Goal: Information Seeking & Learning: Check status

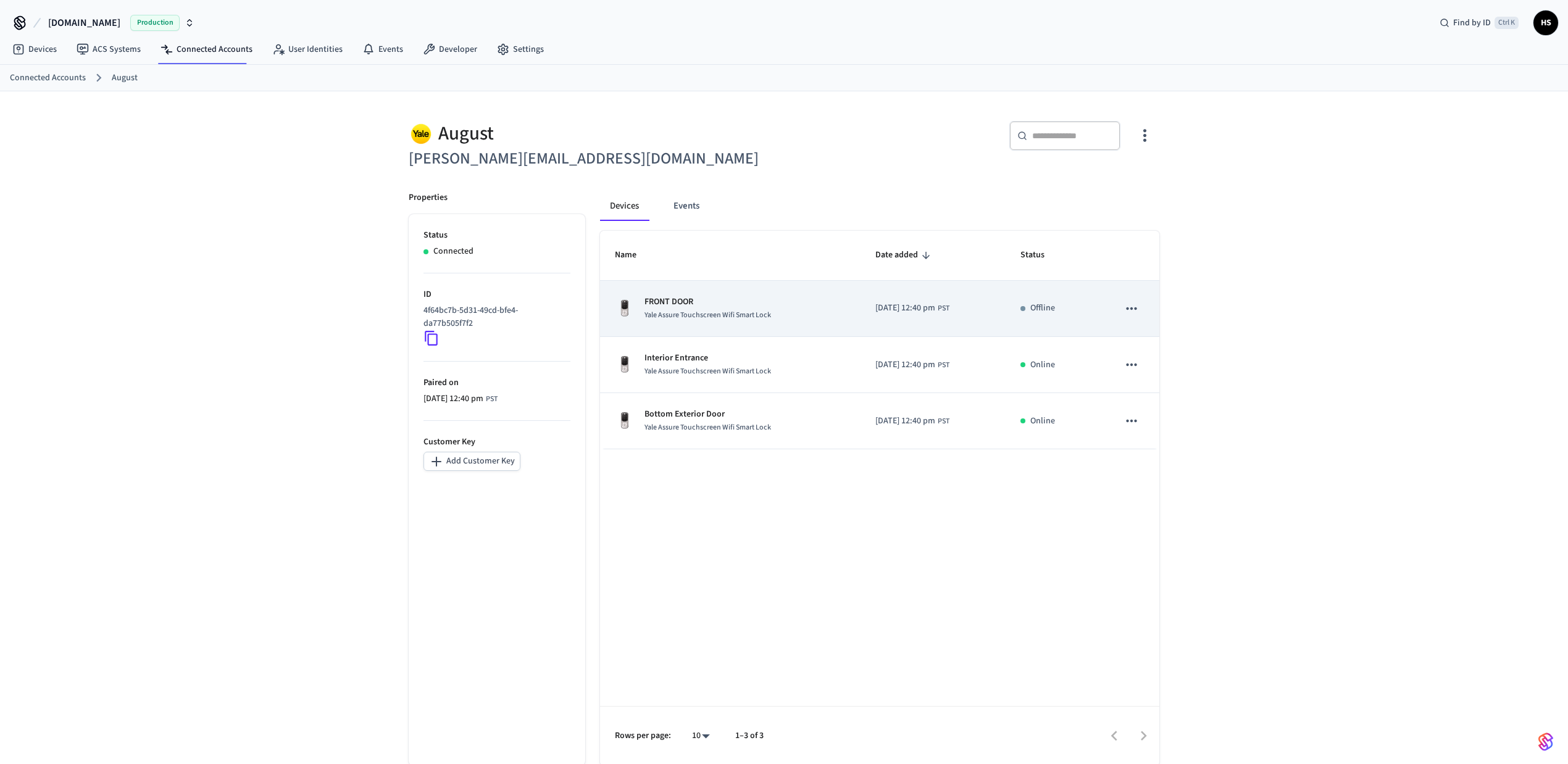
click at [716, 313] on span "Yale Assure Touchscreen Wifi Smart Lock" at bounding box center [708, 315] width 127 height 10
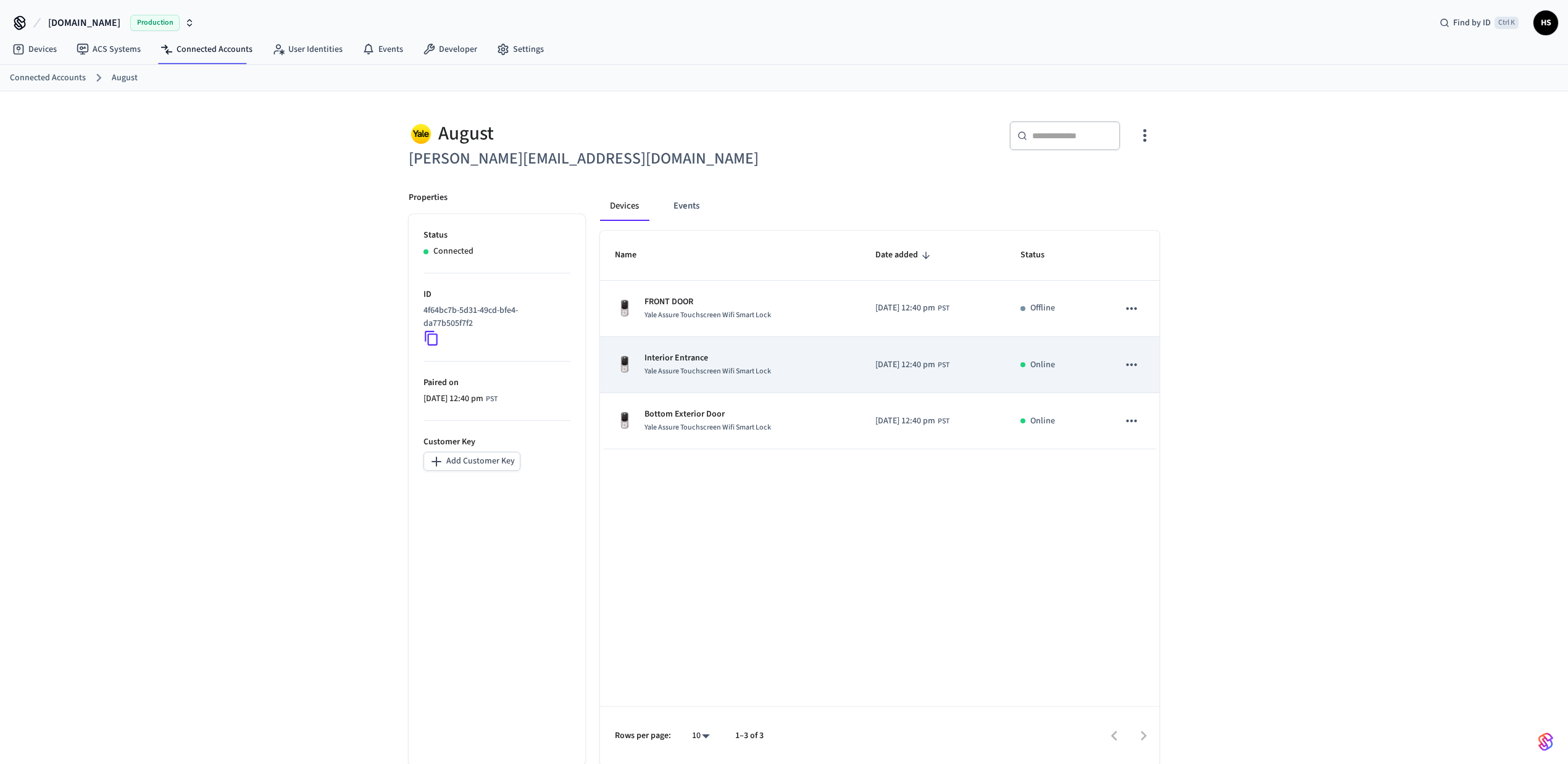
click at [700, 377] on span "Yale Assure Touchscreen Wifi Smart Lock" at bounding box center [708, 370] width 127 height 10
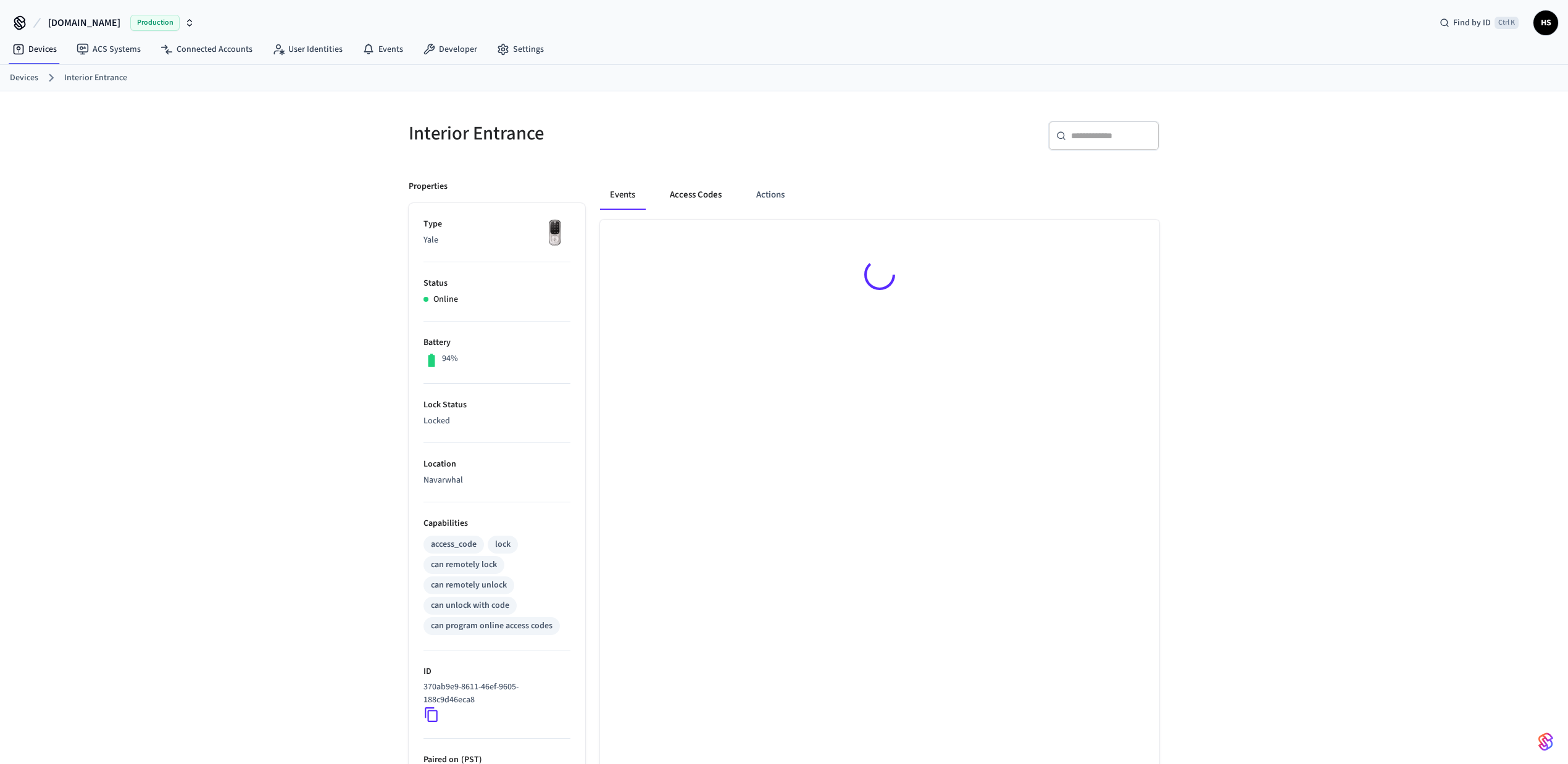
click at [697, 210] on div "Events Access Codes Actions" at bounding box center [879, 200] width 559 height 39
click at [697, 210] on button "Access Codes" at bounding box center [695, 195] width 72 height 30
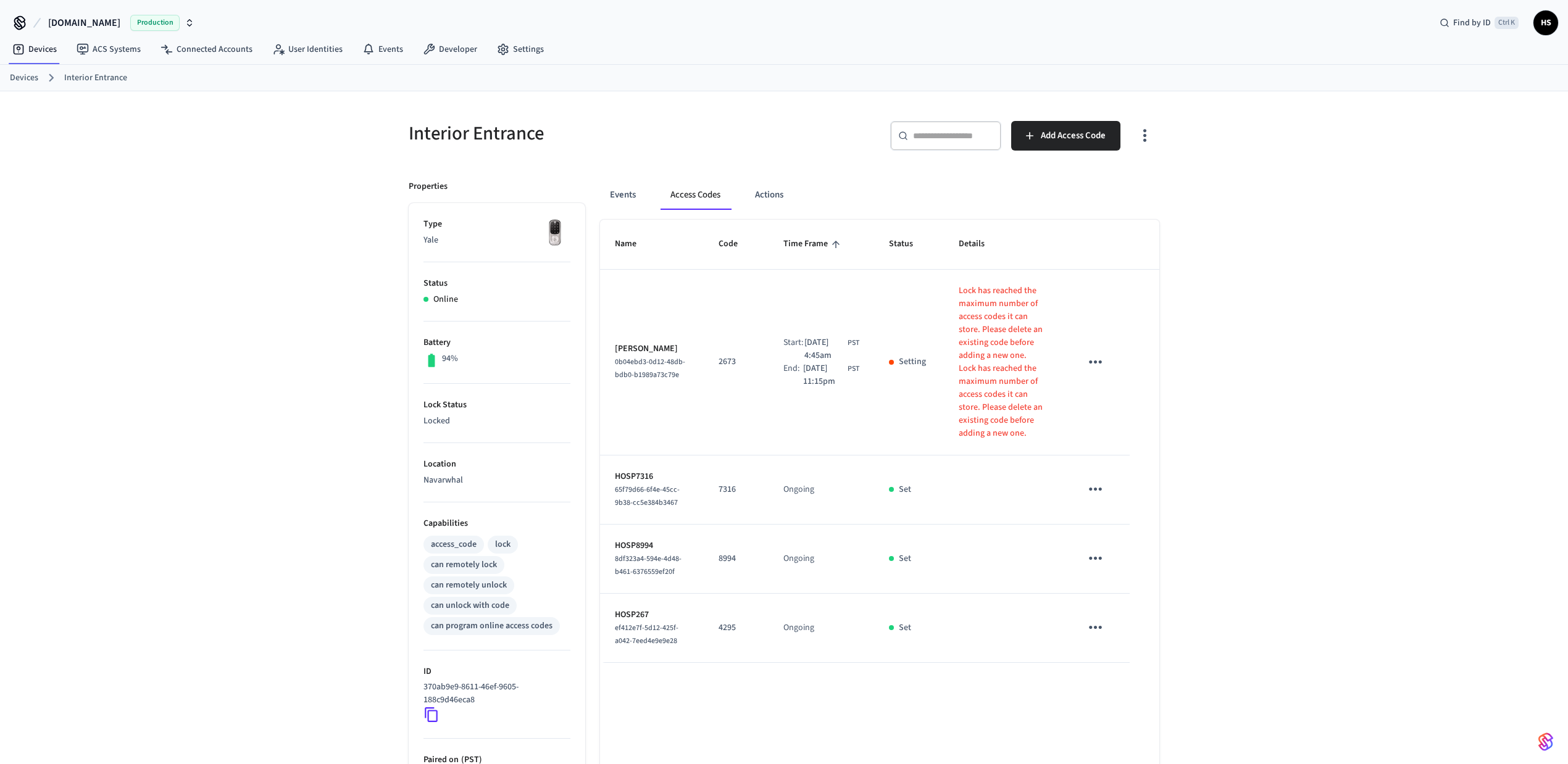
click at [1146, 135] on icon "button" at bounding box center [1145, 136] width 19 height 19
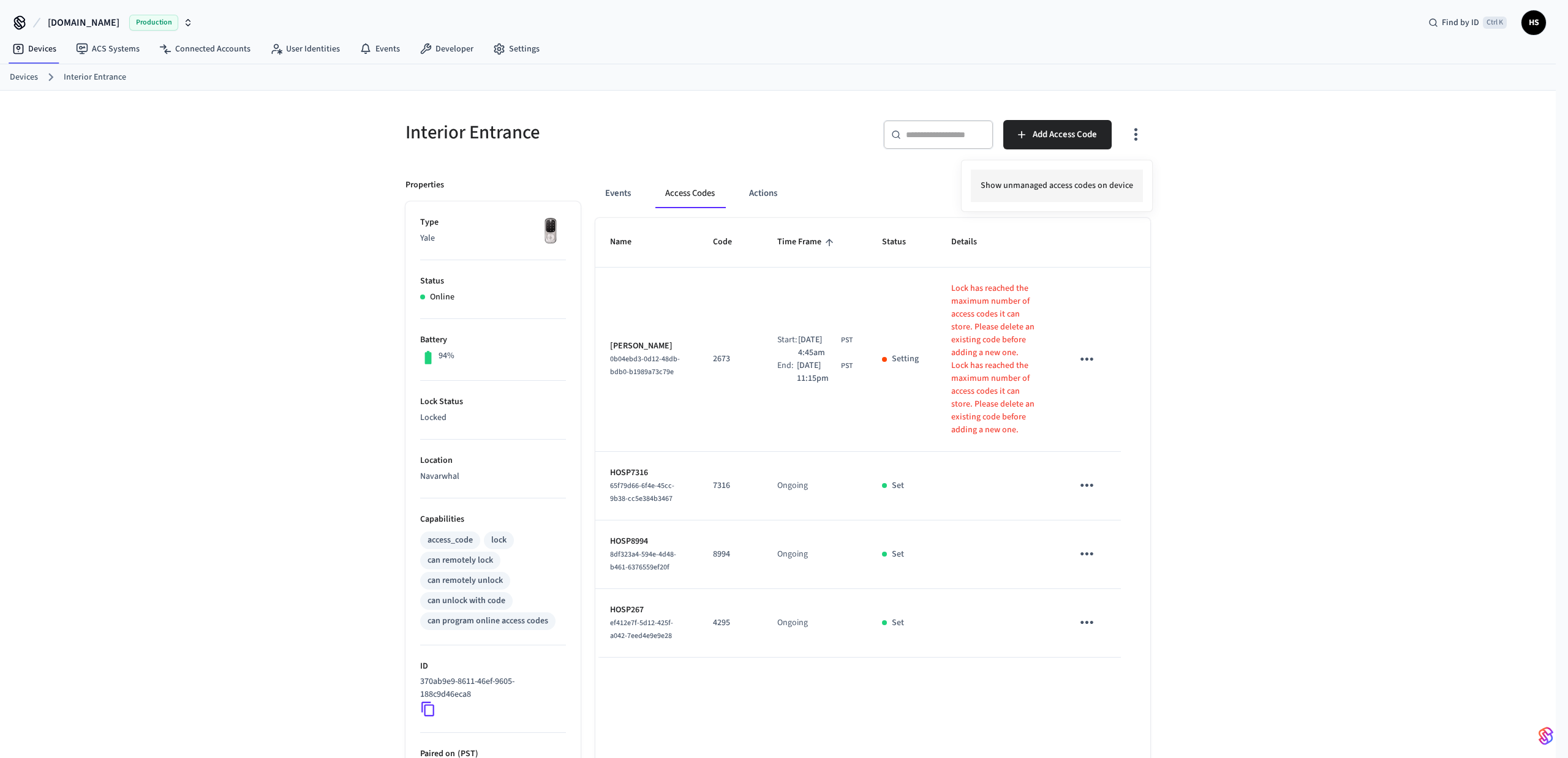
click at [1090, 189] on li "Show unmanaged access codes on device" at bounding box center [1056, 186] width 172 height 32
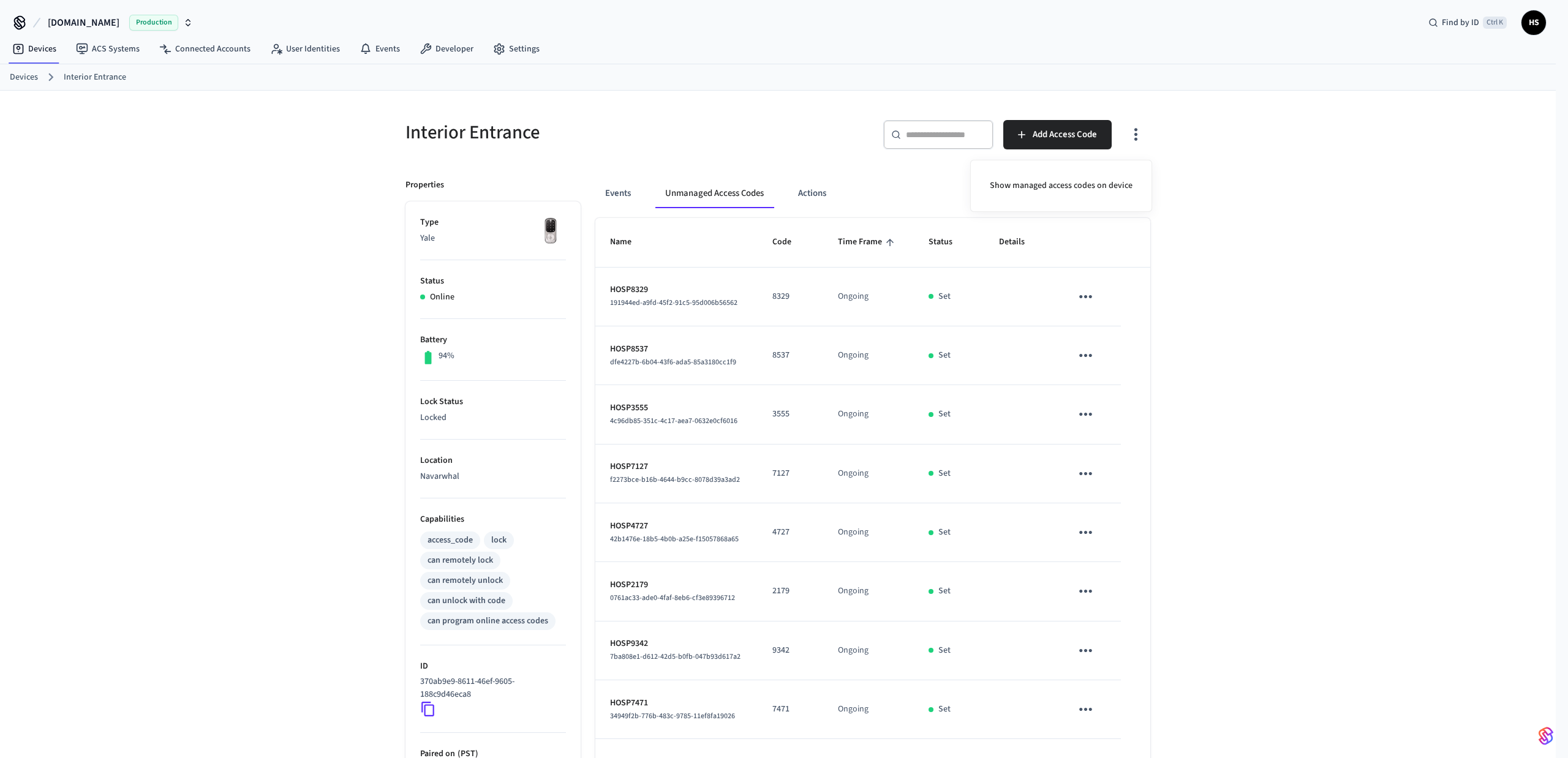
click at [1343, 277] on div at bounding box center [784, 379] width 1568 height 758
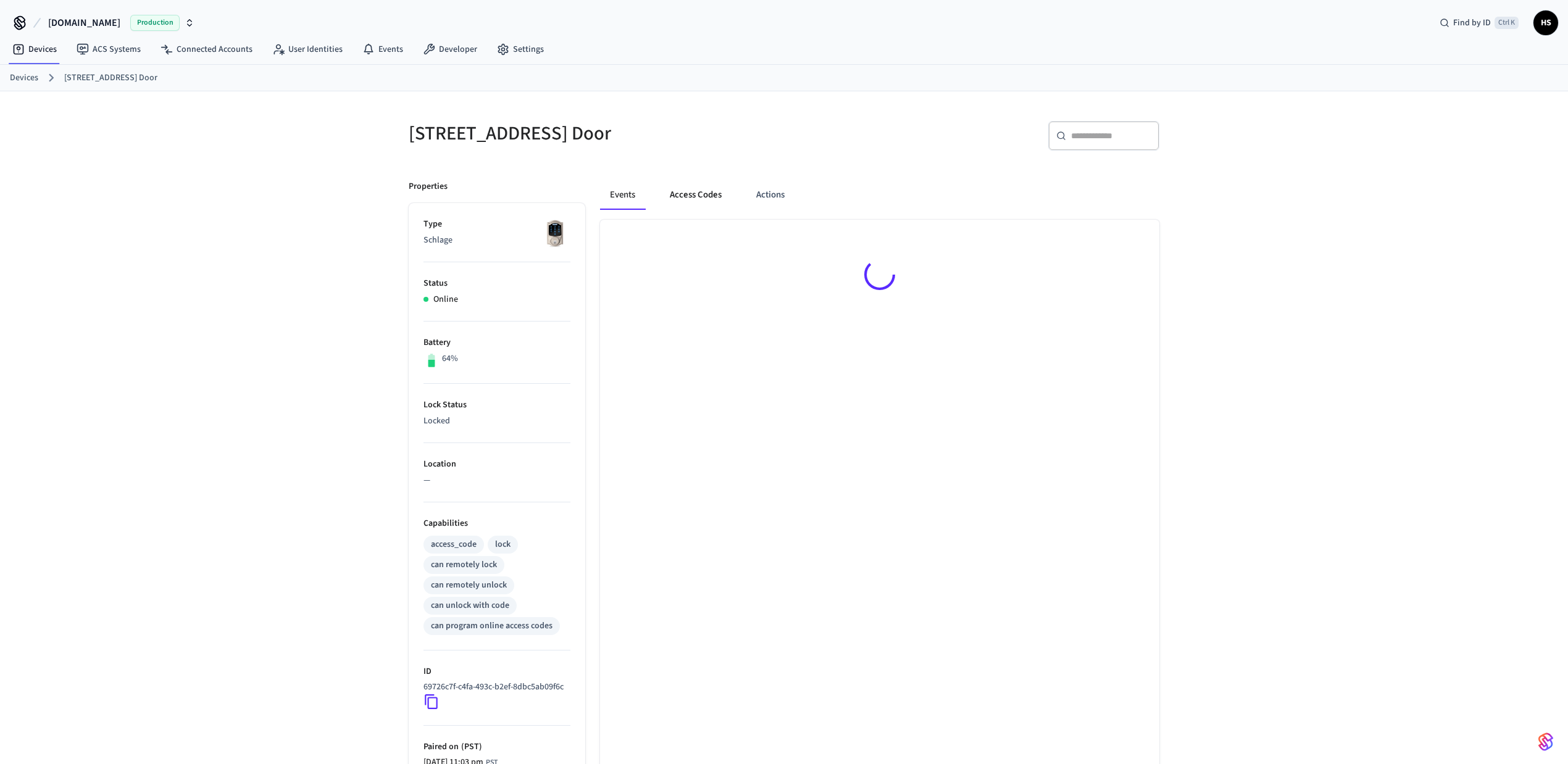
click at [697, 199] on button "Access Codes" at bounding box center [695, 195] width 72 height 30
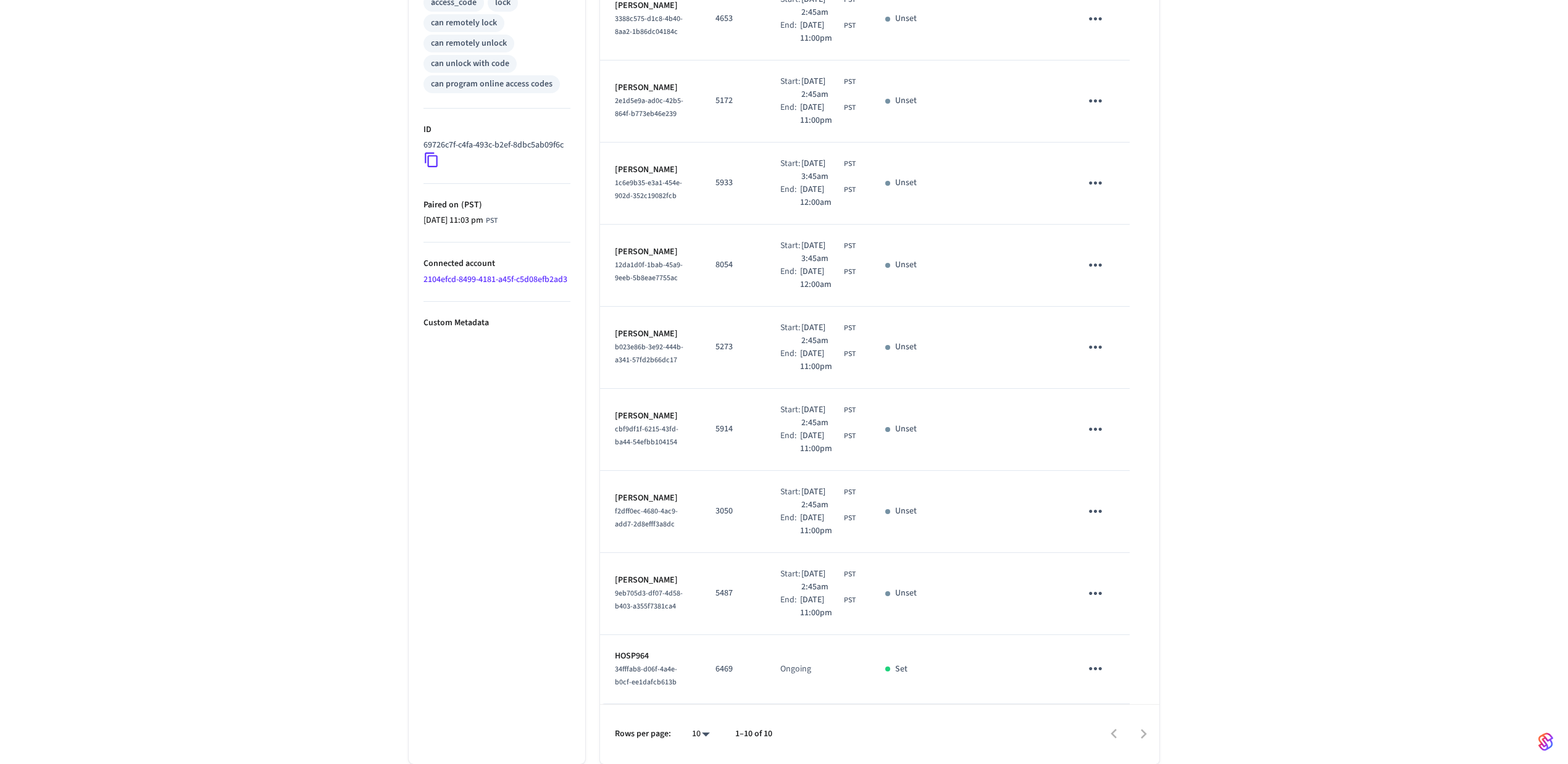
scroll to position [596, 0]
click at [679, 734] on div "10 **" at bounding box center [695, 735] width 40 height 30
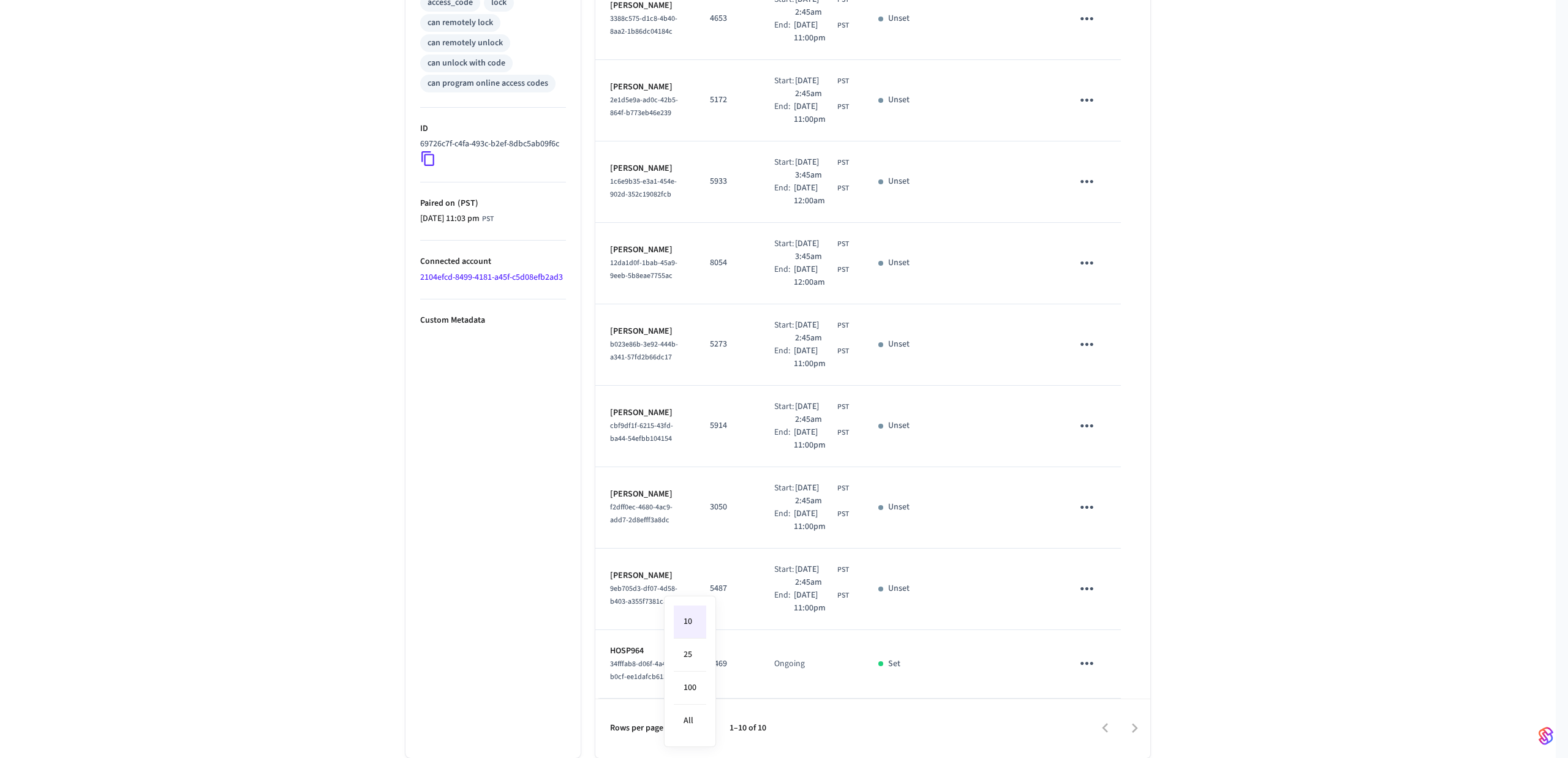
click at [703, 729] on body "Hospitable.com Production Find by ID Ctrl K HS Devices ACS Systems Connected Ac…" at bounding box center [784, 110] width 1568 height 1296
click at [697, 723] on li "All" at bounding box center [690, 721] width 32 height 32
type input "**"
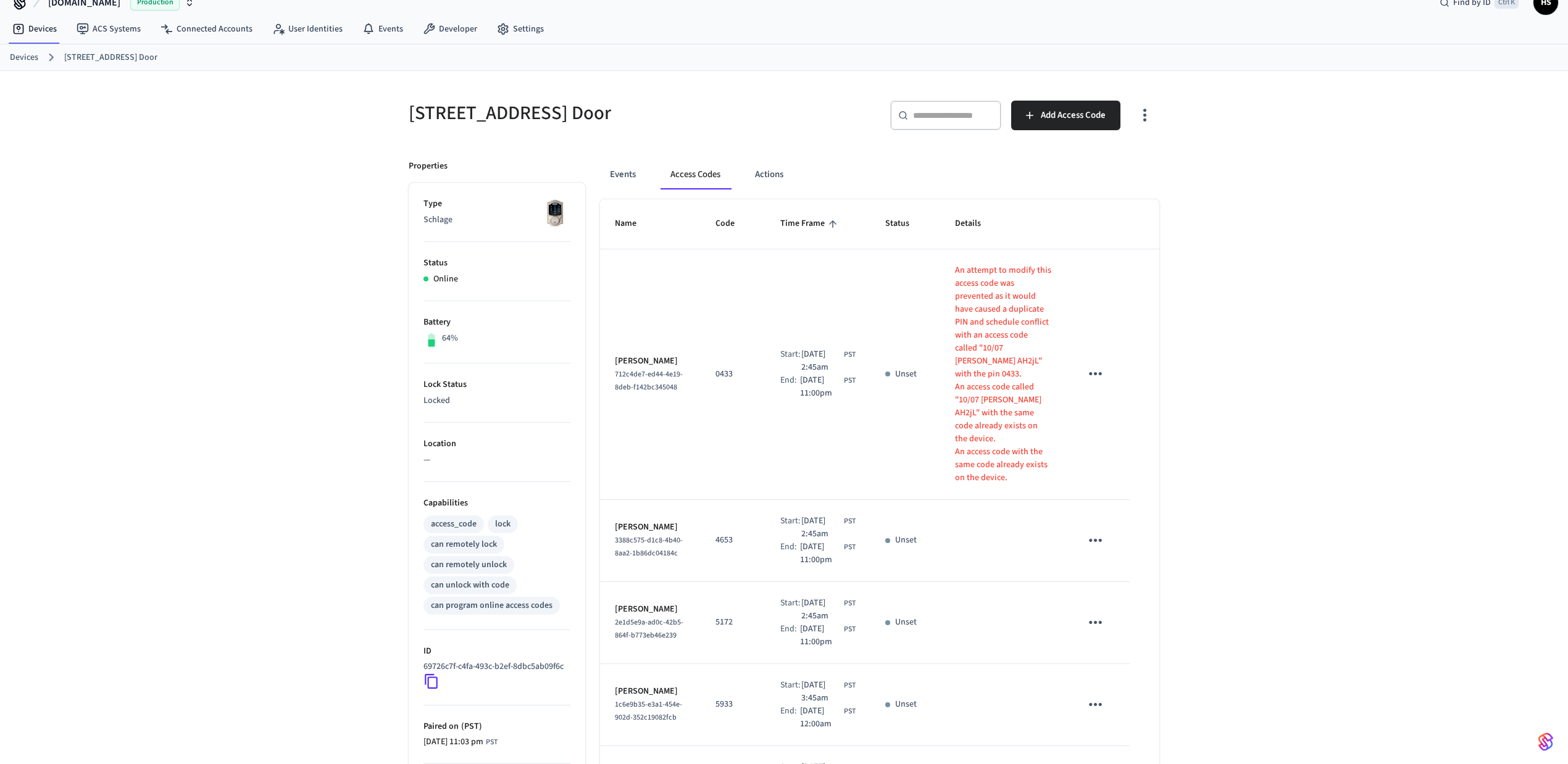
scroll to position [0, 0]
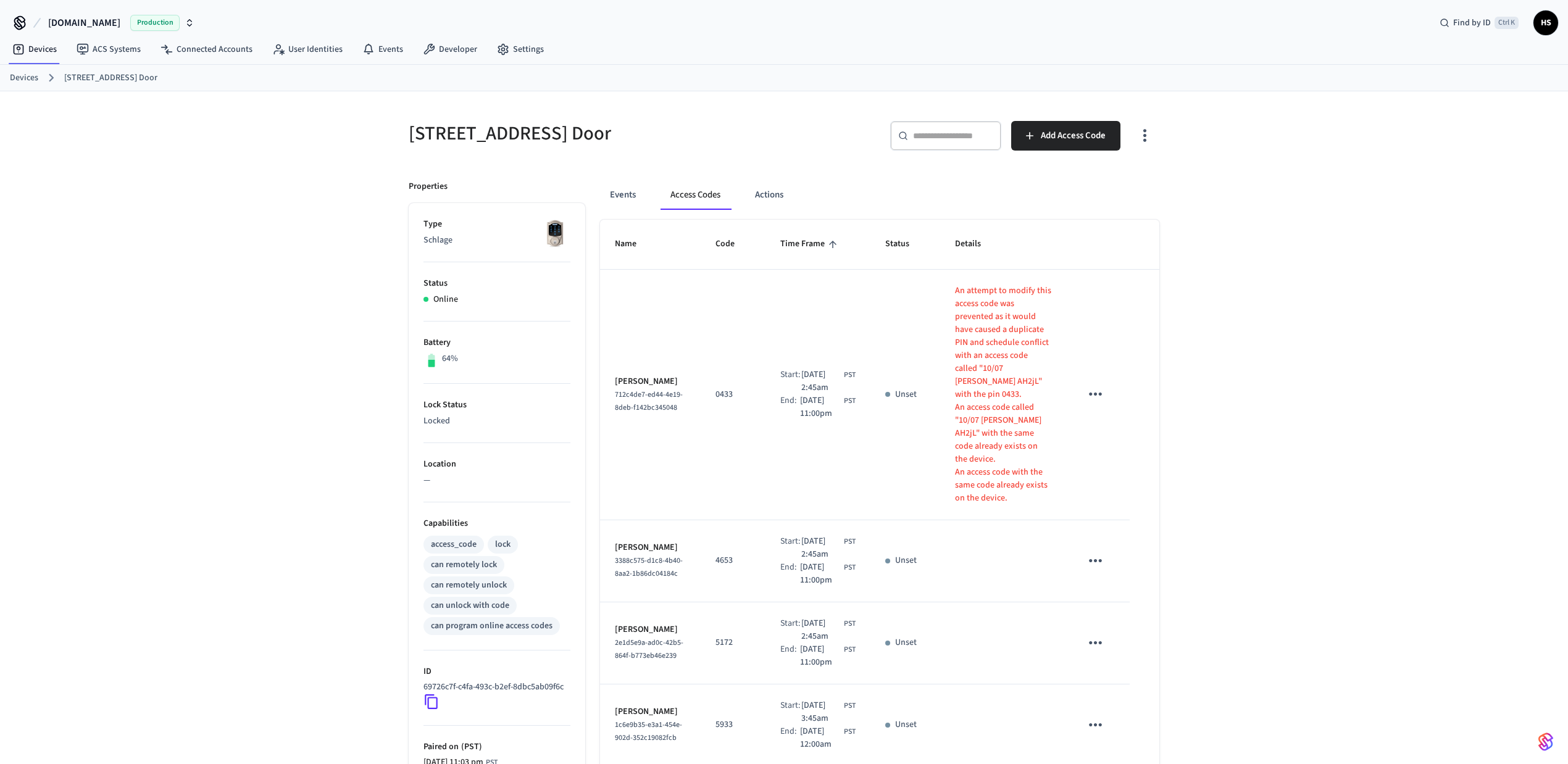
click at [497, 133] on h5 "[STREET_ADDRESS] Door" at bounding box center [593, 133] width 368 height 25
copy div "[STREET_ADDRESS] Door"
click at [219, 276] on div "301 S Main St Front Door ​ ​ Add Access Code Properties Type Schlage Status Onl…" at bounding box center [784, 698] width 1568 height 1214
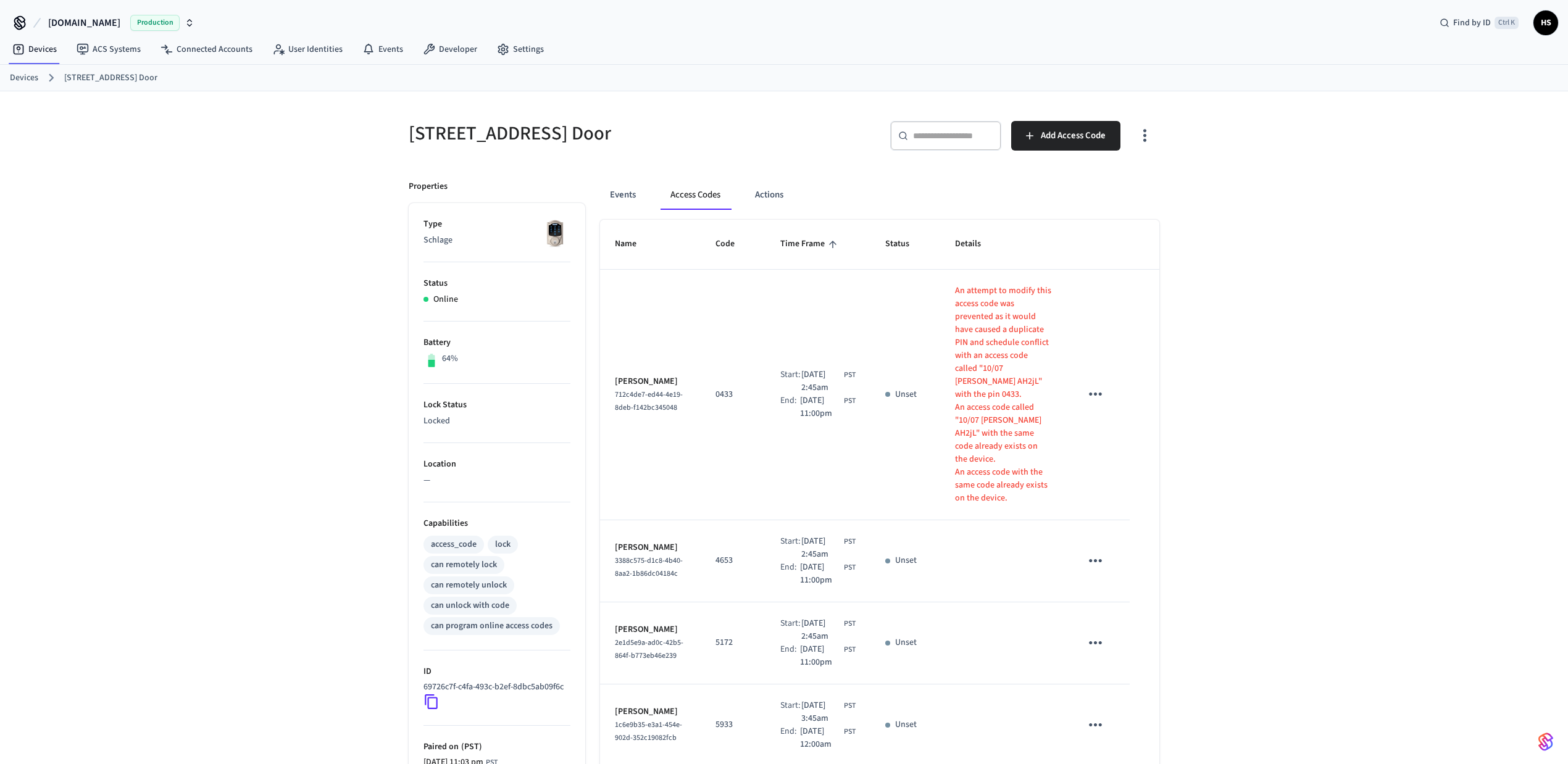
click at [1138, 129] on icon "button" at bounding box center [1145, 136] width 19 height 19
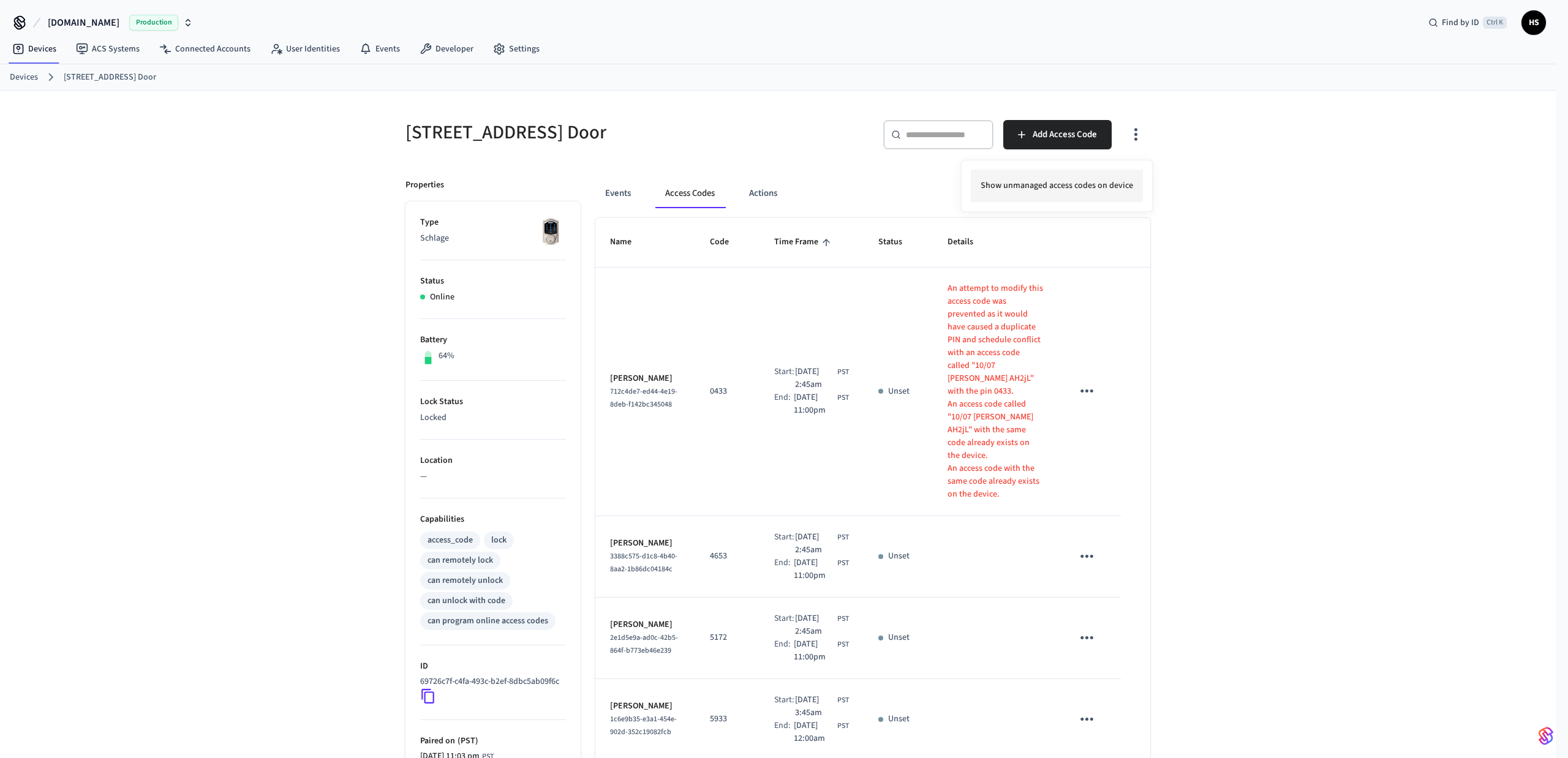
click at [1127, 192] on li "Show unmanaged access codes on device" at bounding box center [1056, 186] width 172 height 32
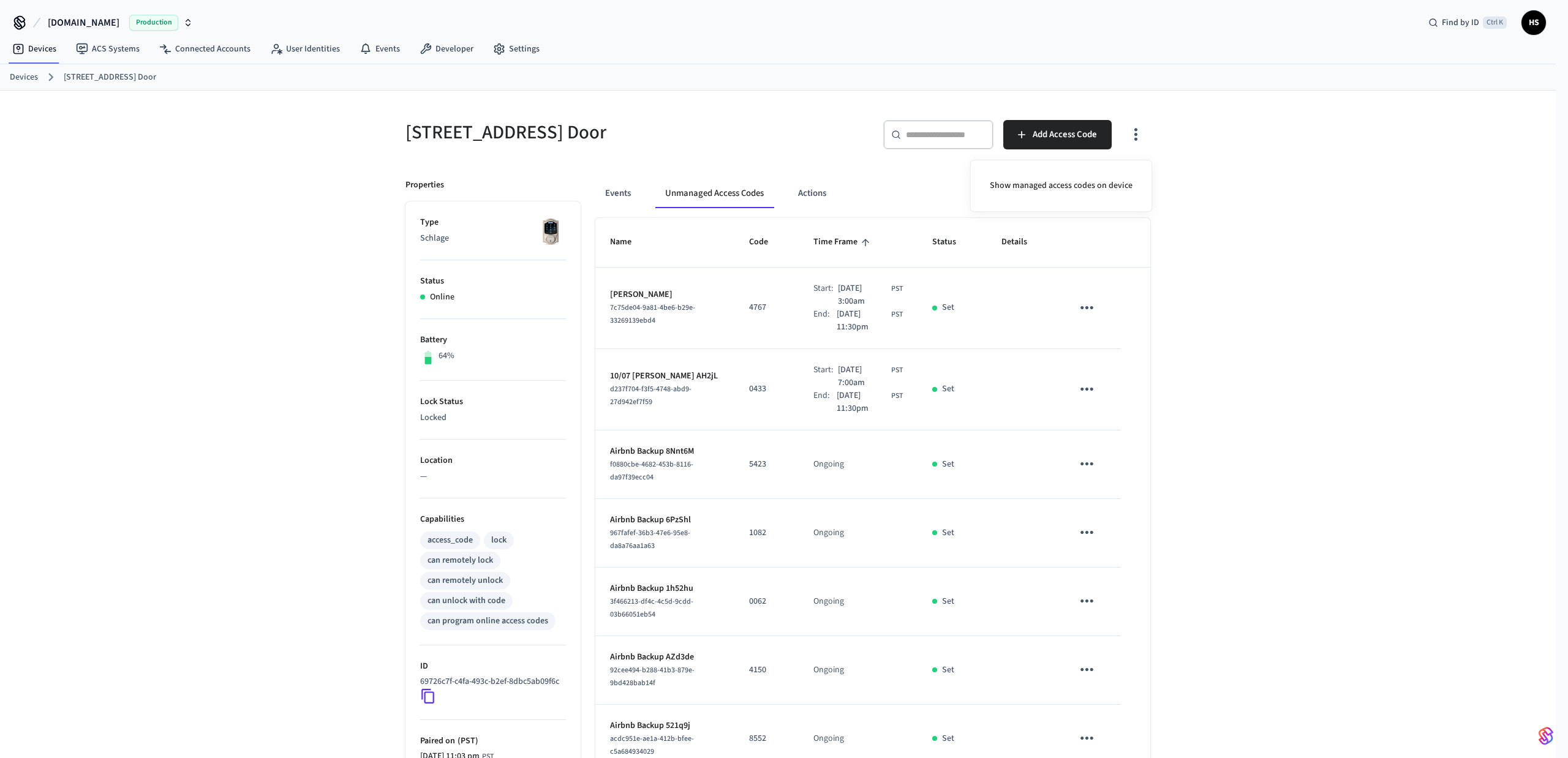
click at [1309, 520] on div at bounding box center [784, 379] width 1568 height 758
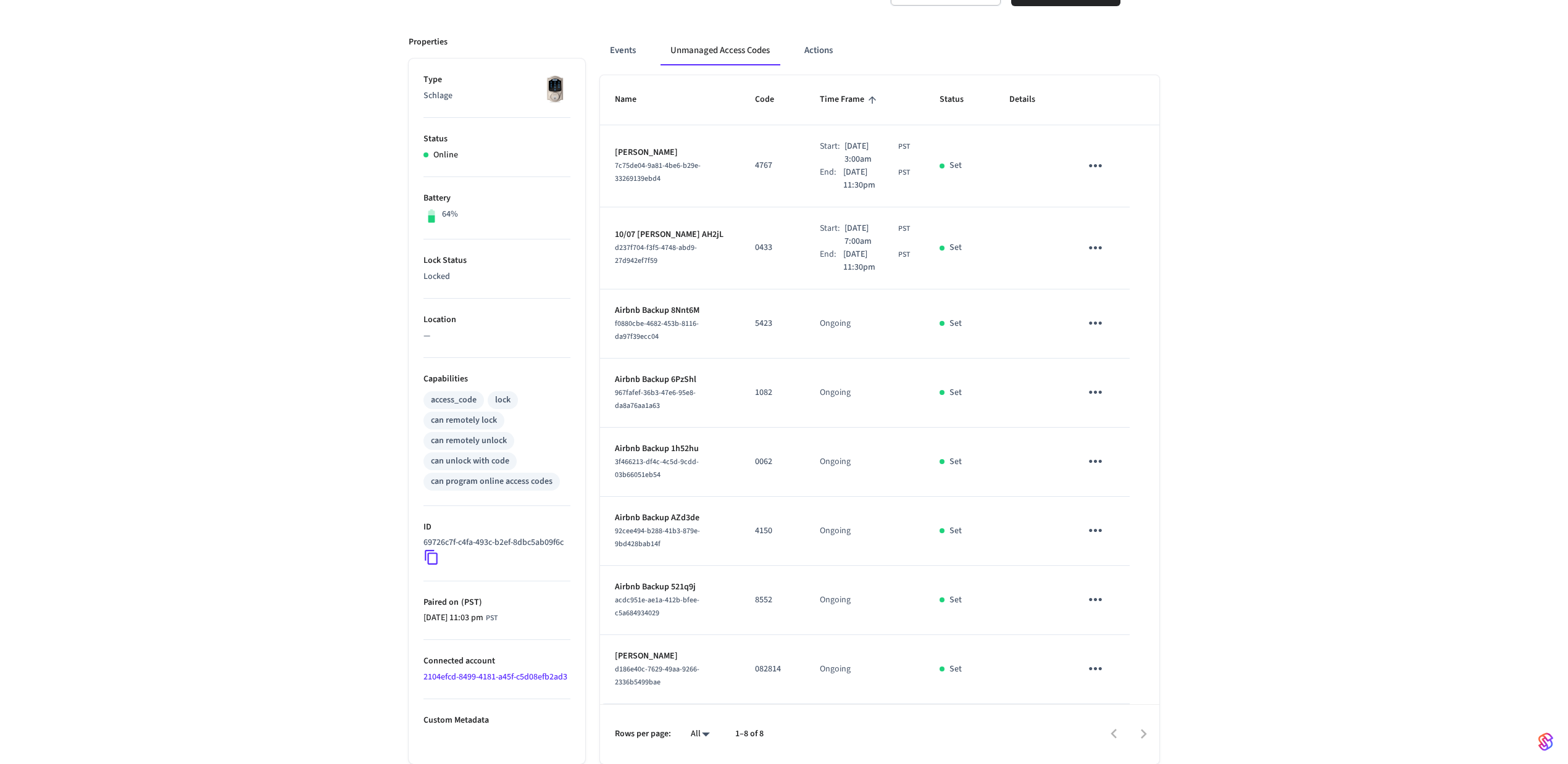
scroll to position [147, 0]
click at [662, 673] on span "d186e40c-7629-49aa-9266-2336b5499bae" at bounding box center [657, 675] width 84 height 23
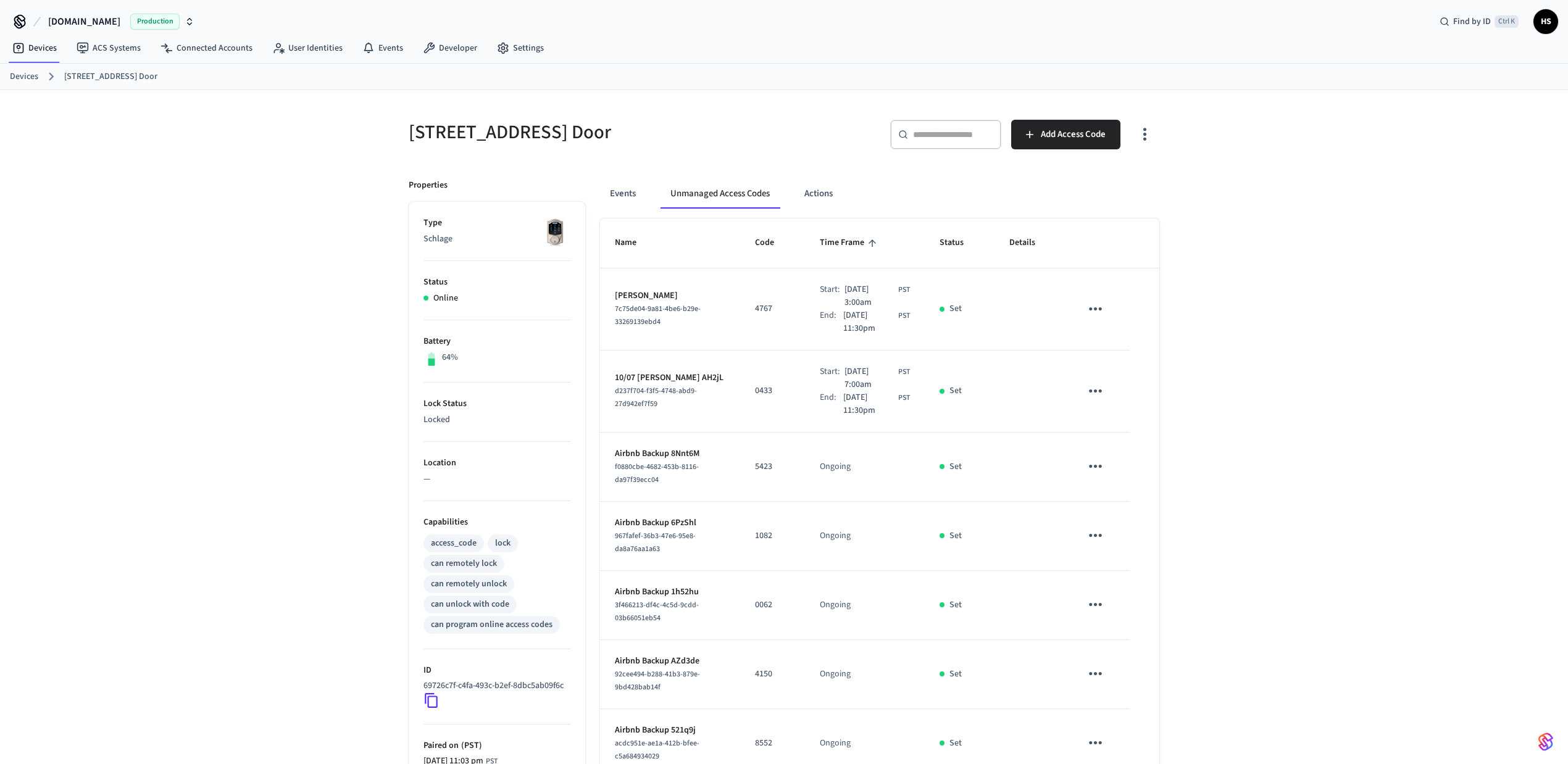
scroll to position [0, 0]
click at [1155, 127] on button "button" at bounding box center [1144, 136] width 29 height 50
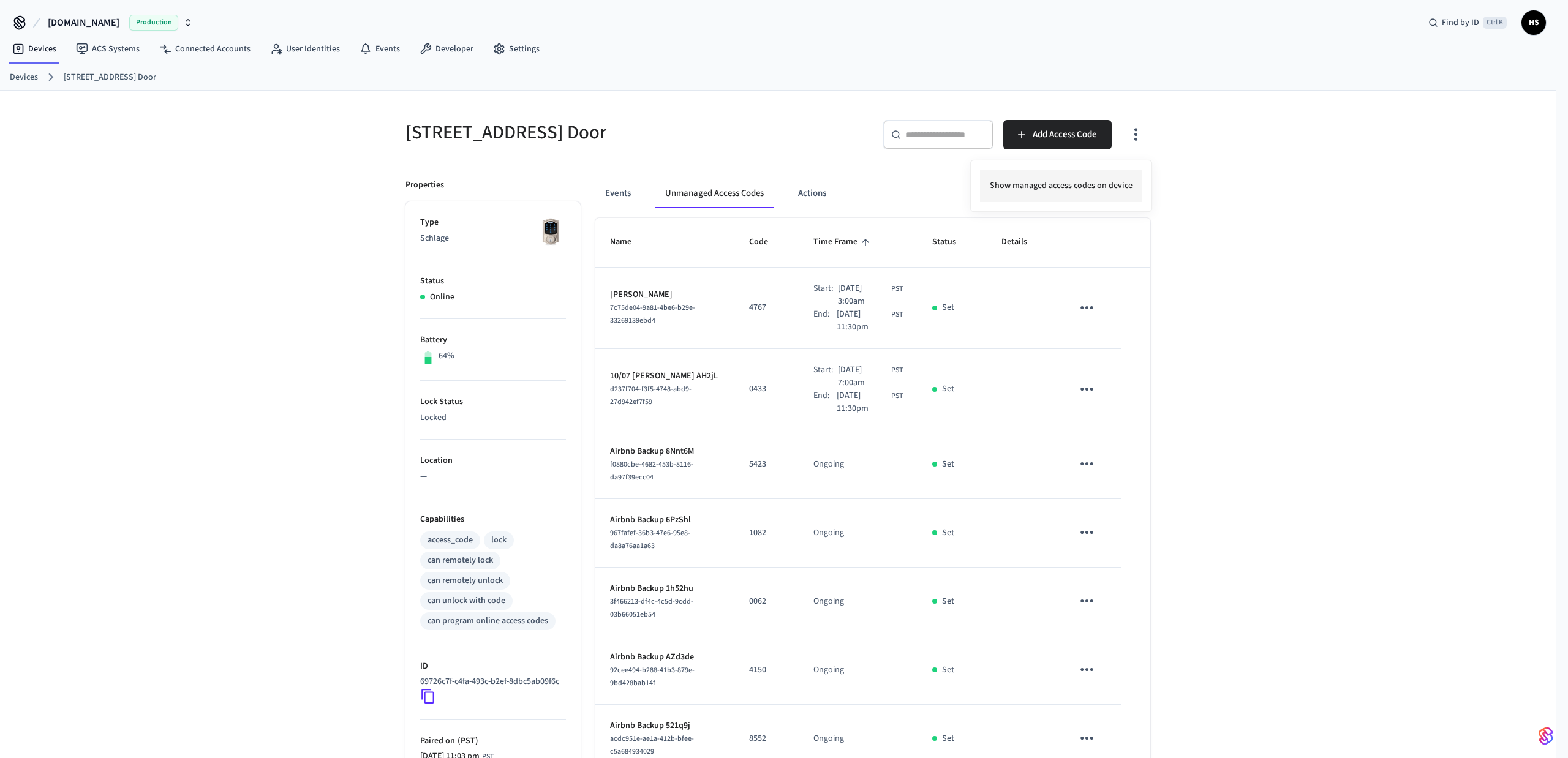
click at [1090, 182] on li "Show managed access codes on device" at bounding box center [1061, 186] width 162 height 32
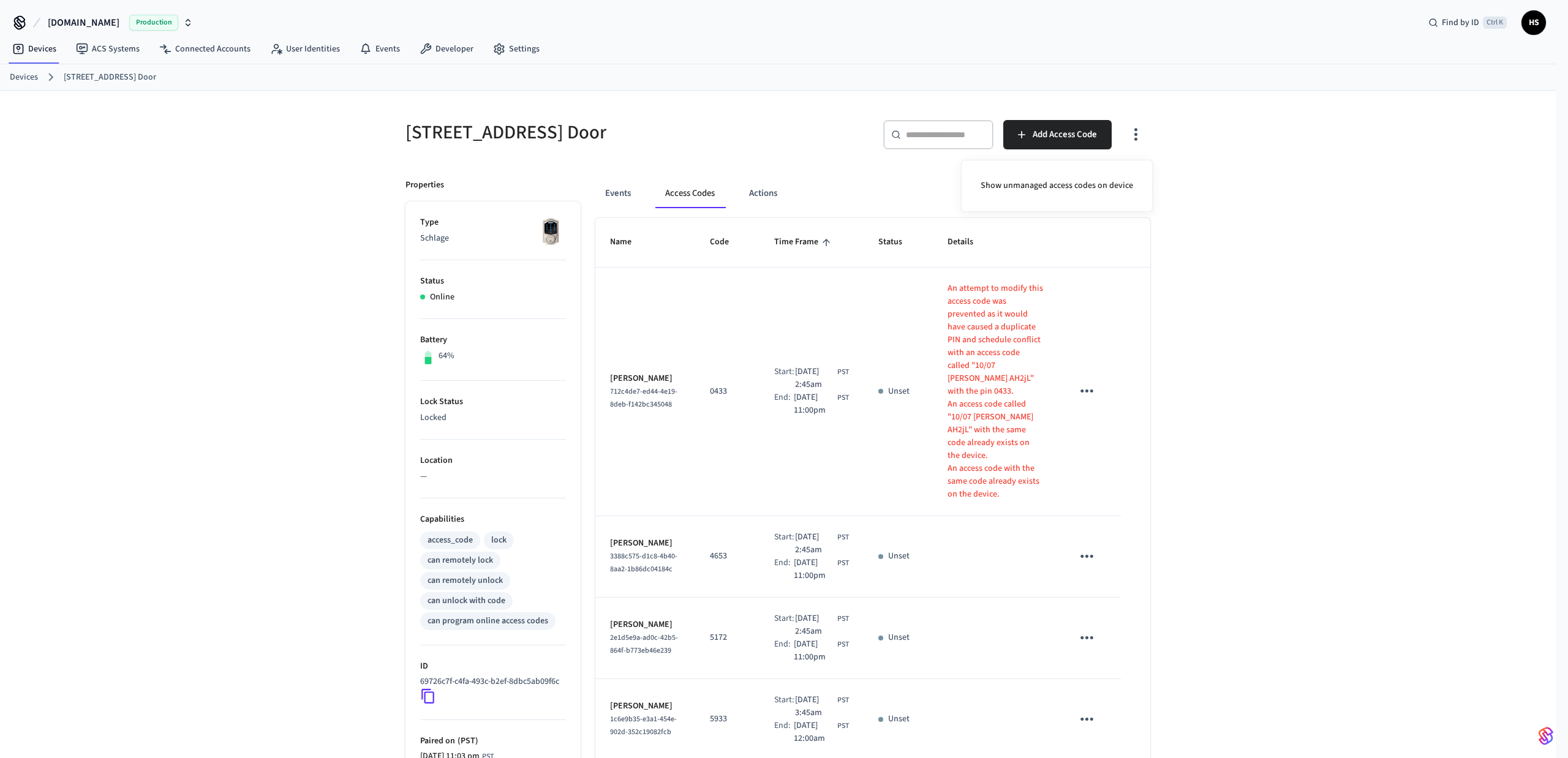
click at [1258, 593] on div at bounding box center [784, 379] width 1568 height 758
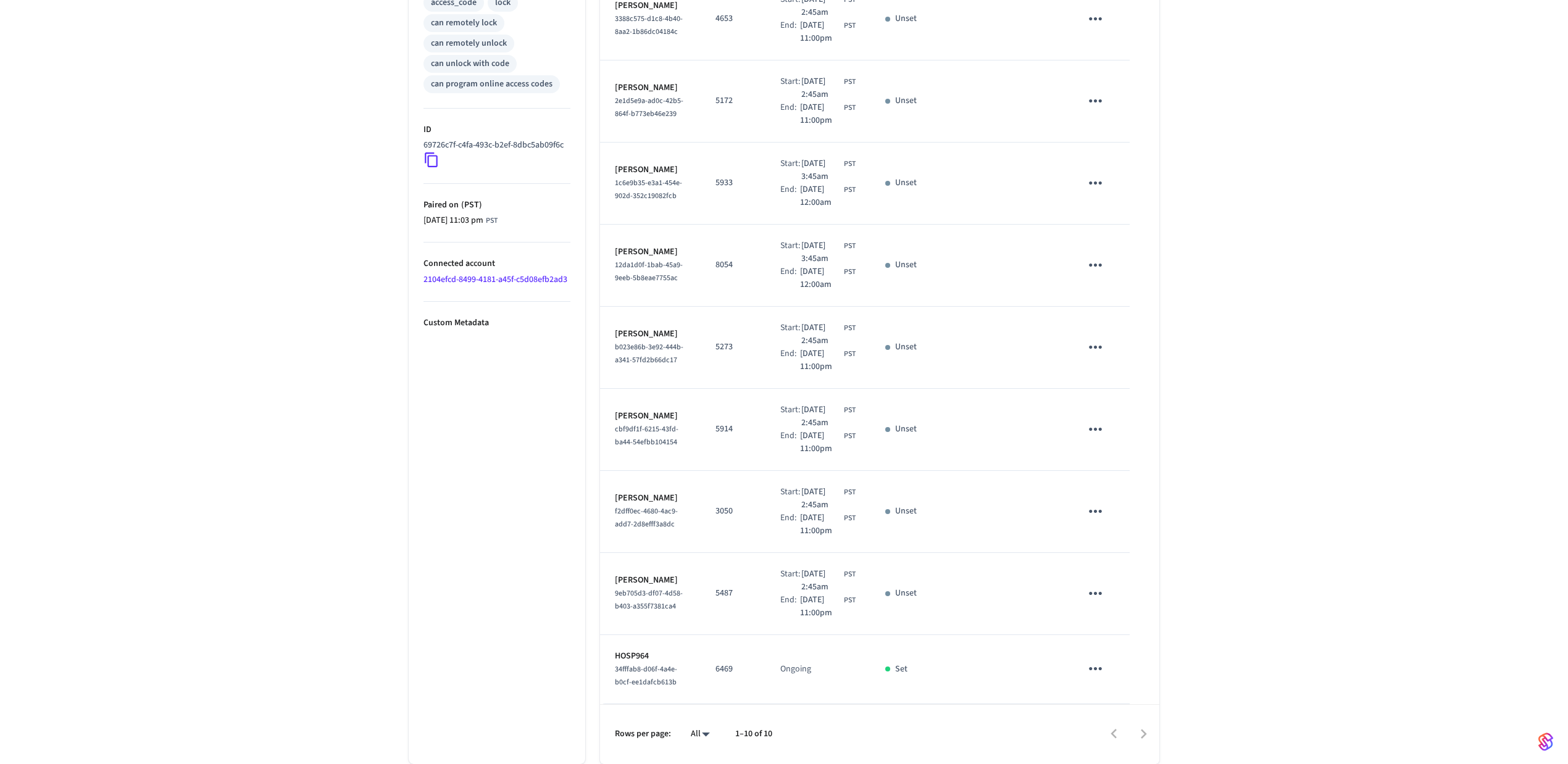
scroll to position [596, 0]
click at [629, 664] on span "34fffab8-d06f-4a4e-b0cf-ee1dafcb613b" at bounding box center [646, 675] width 63 height 23
click at [629, 664] on span "34fffab8-d06f-4a4e-b0cf-ee1dafcb613b" at bounding box center [646, 675] width 63 height 23
copy span "34fffab8-d06f-4a4e-b0cf-ee1dafcb613b"
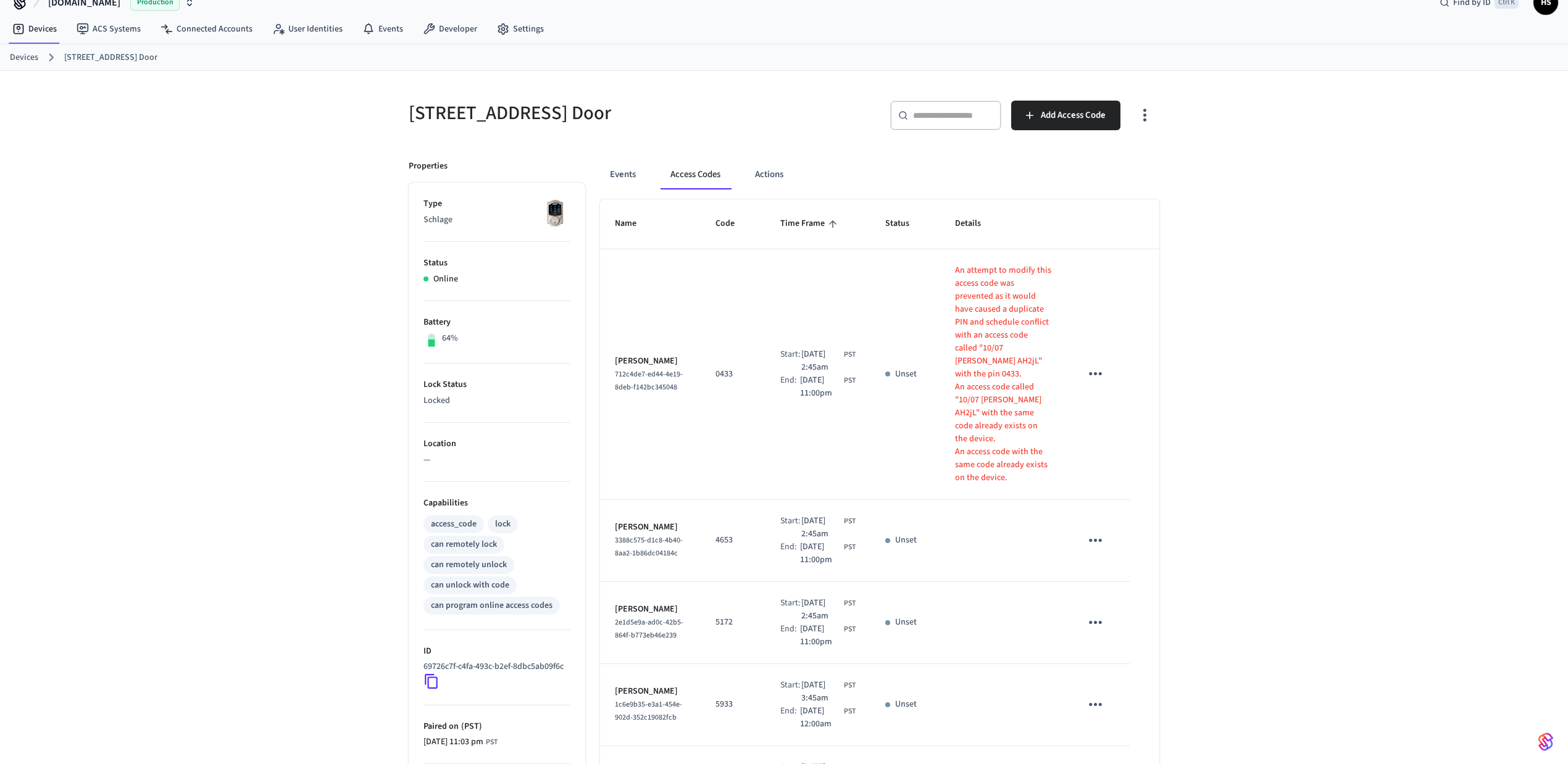
scroll to position [0, 0]
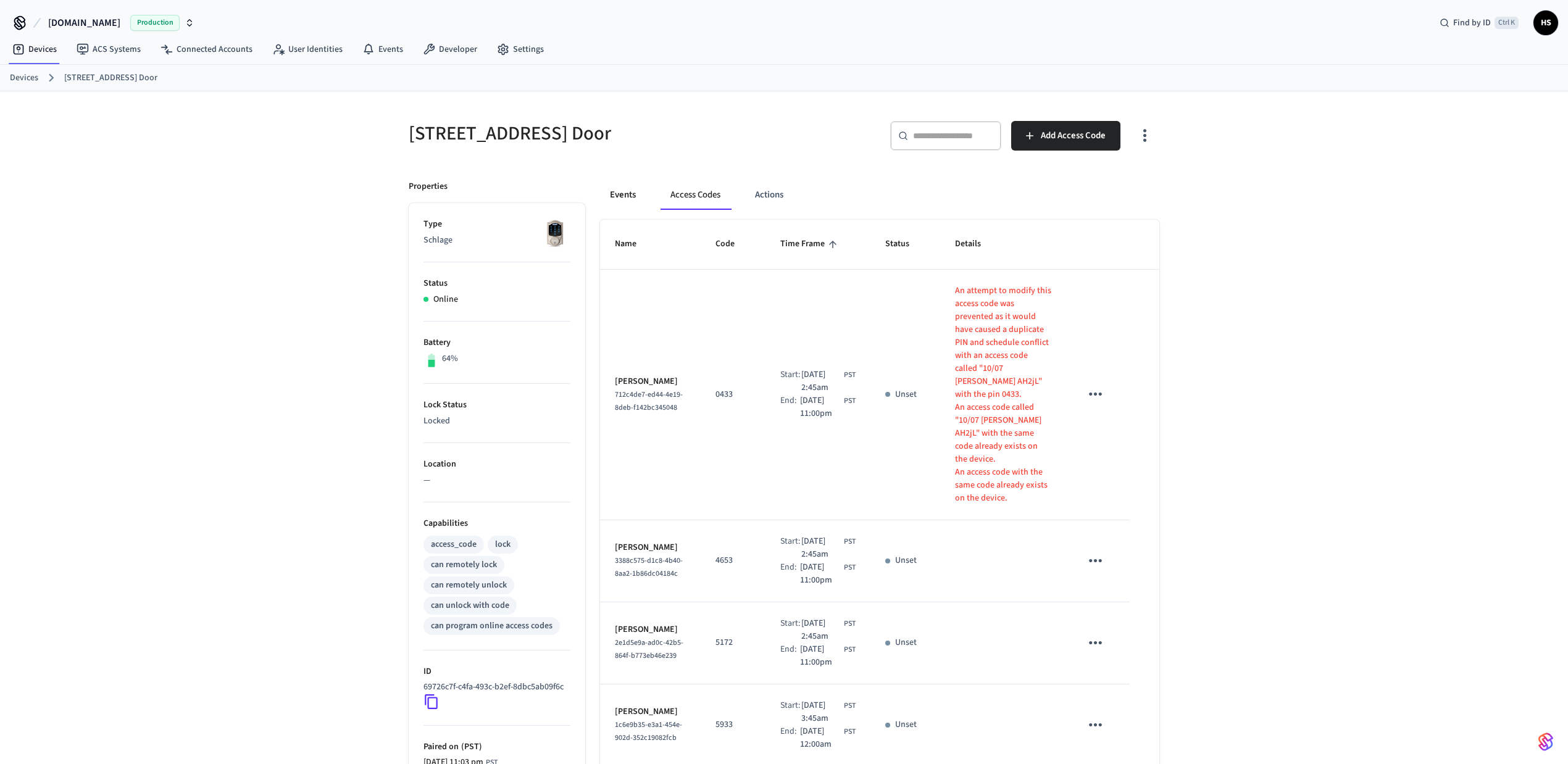
click at [630, 194] on button "Events" at bounding box center [623, 195] width 46 height 30
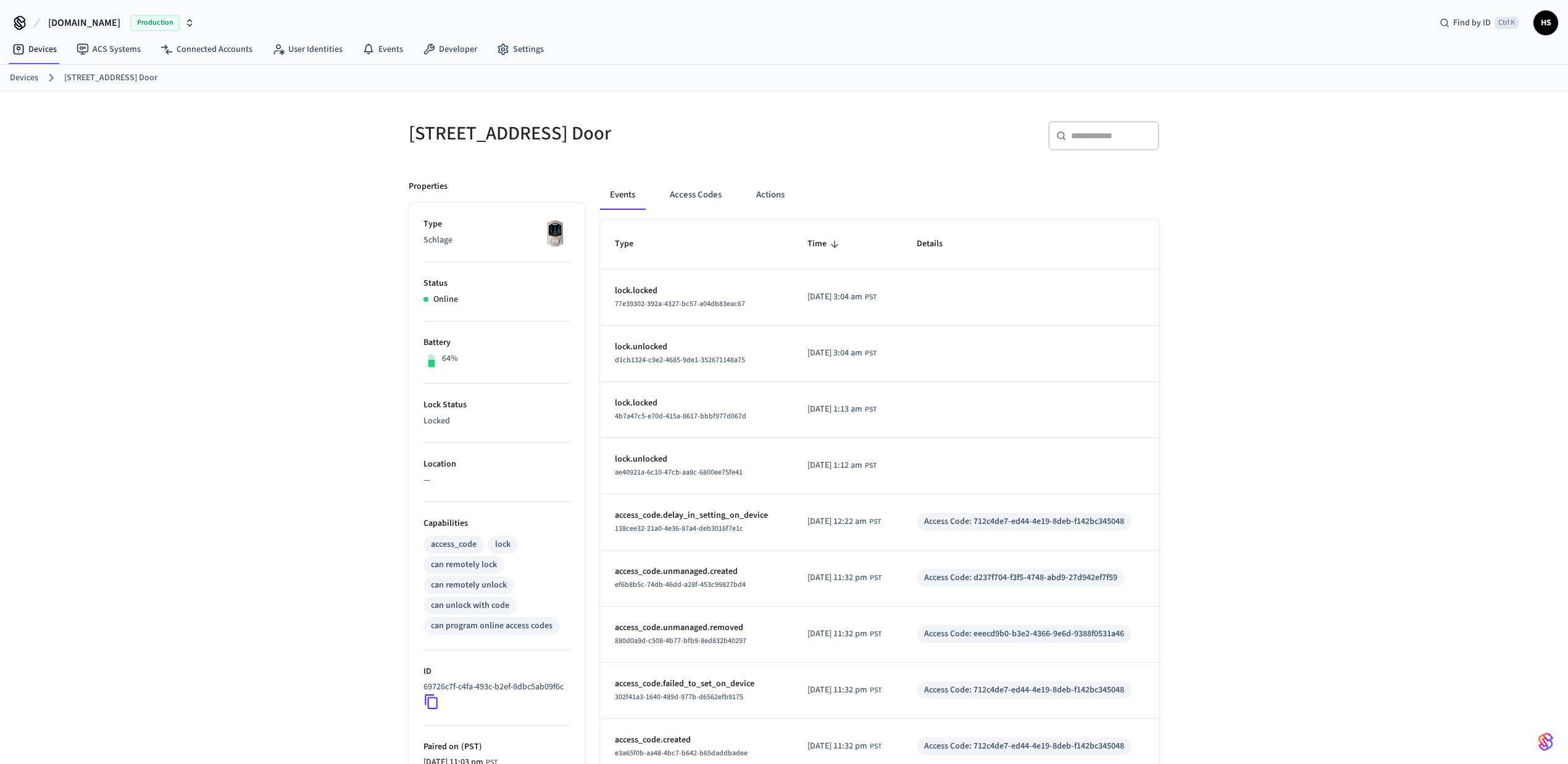
click at [1093, 134] on input "text" at bounding box center [1111, 136] width 80 height 12
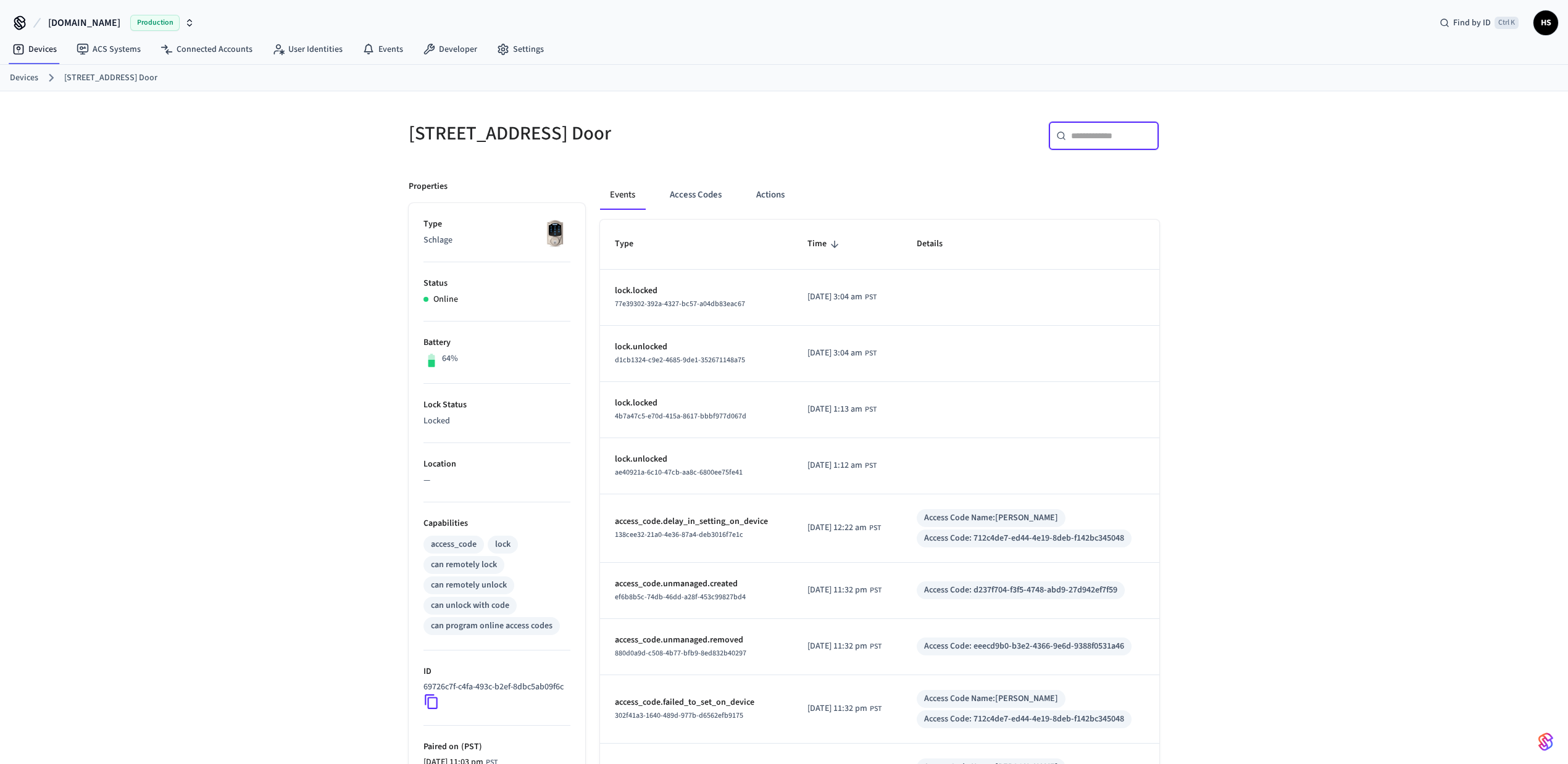
paste input "**********"
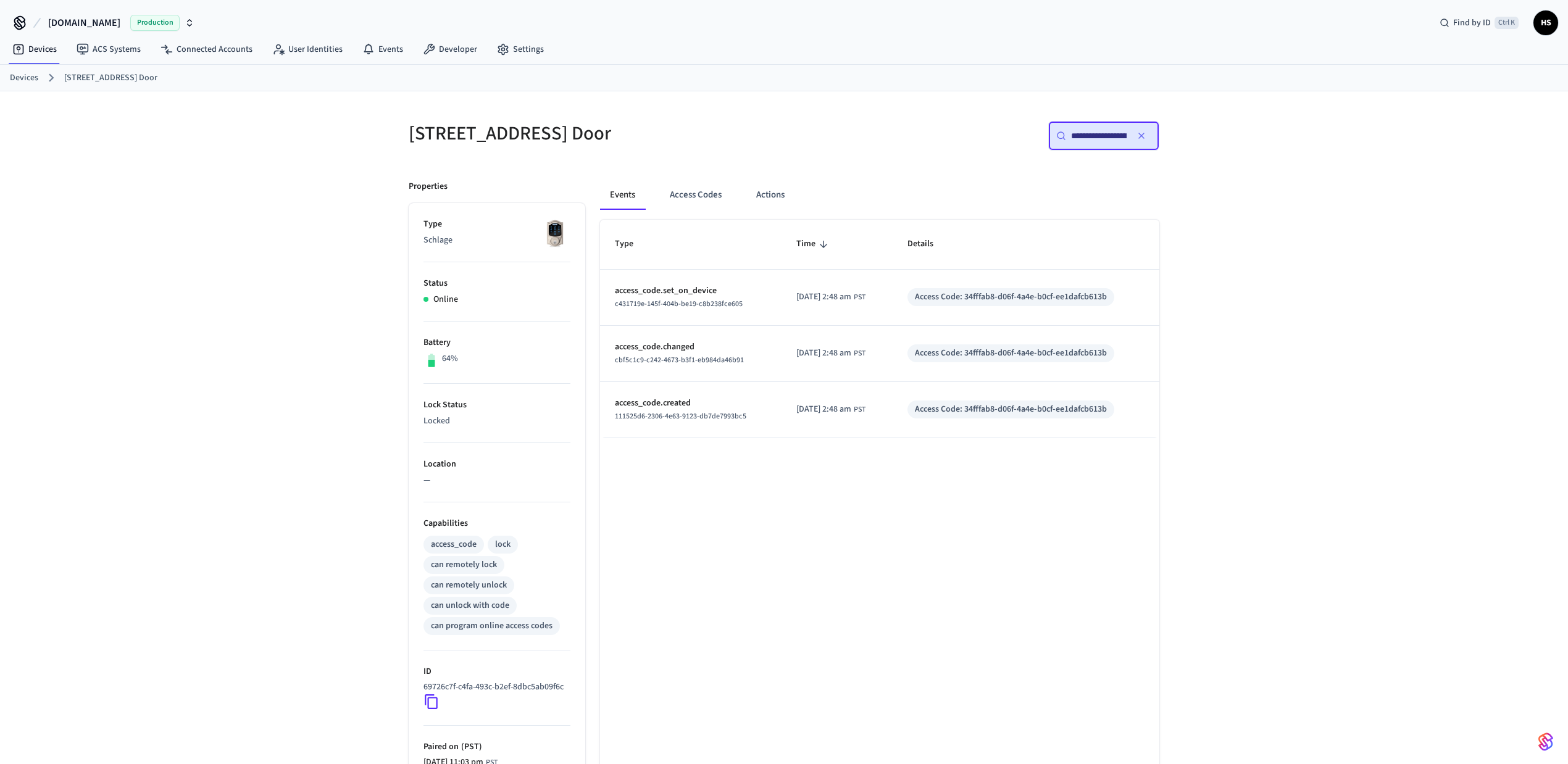
scroll to position [0, 87]
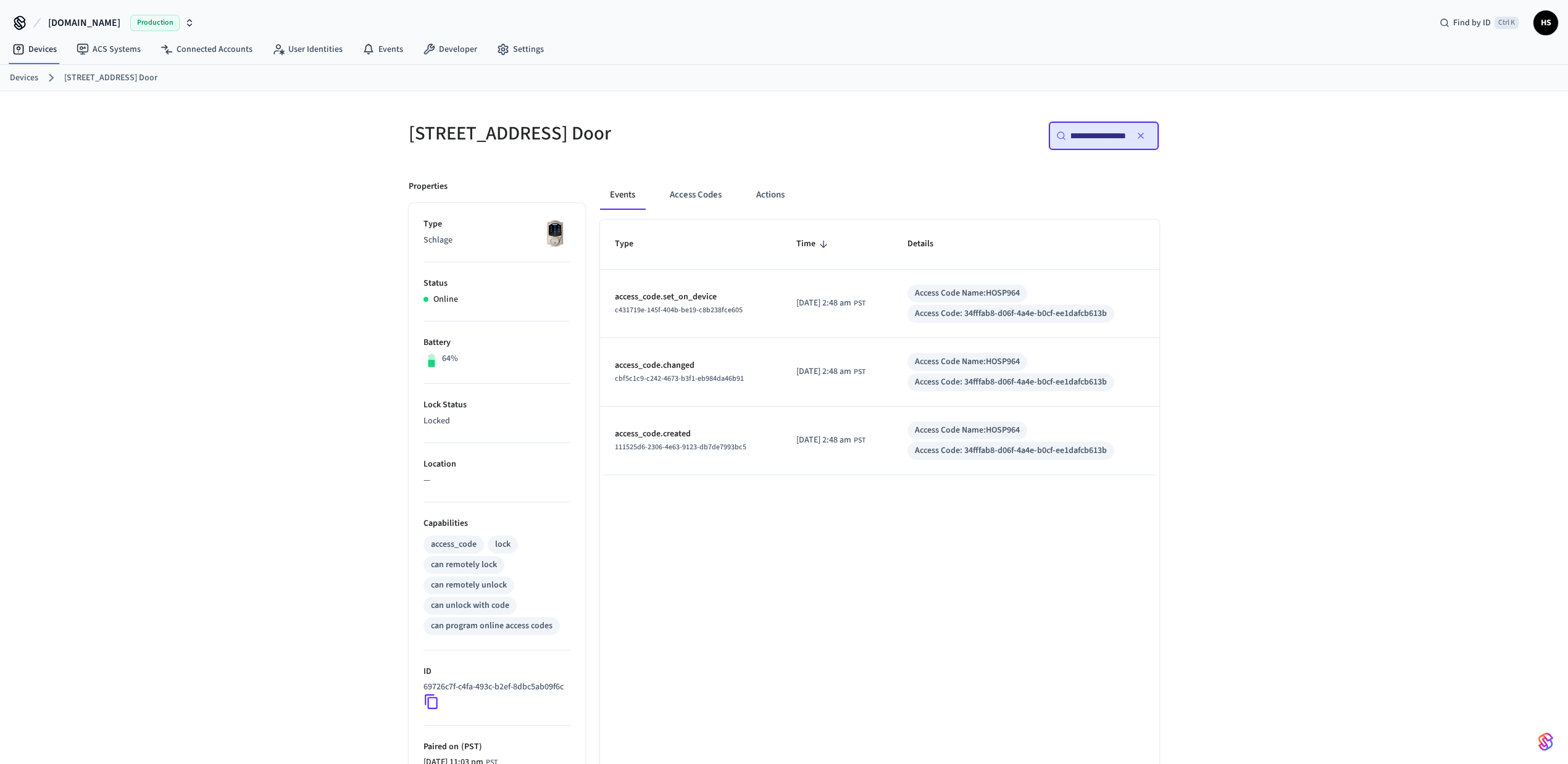
type input "**********"
click at [1369, 293] on div "**********" at bounding box center [784, 490] width 1568 height 798
click at [279, 215] on div "**********" at bounding box center [784, 490] width 1568 height 798
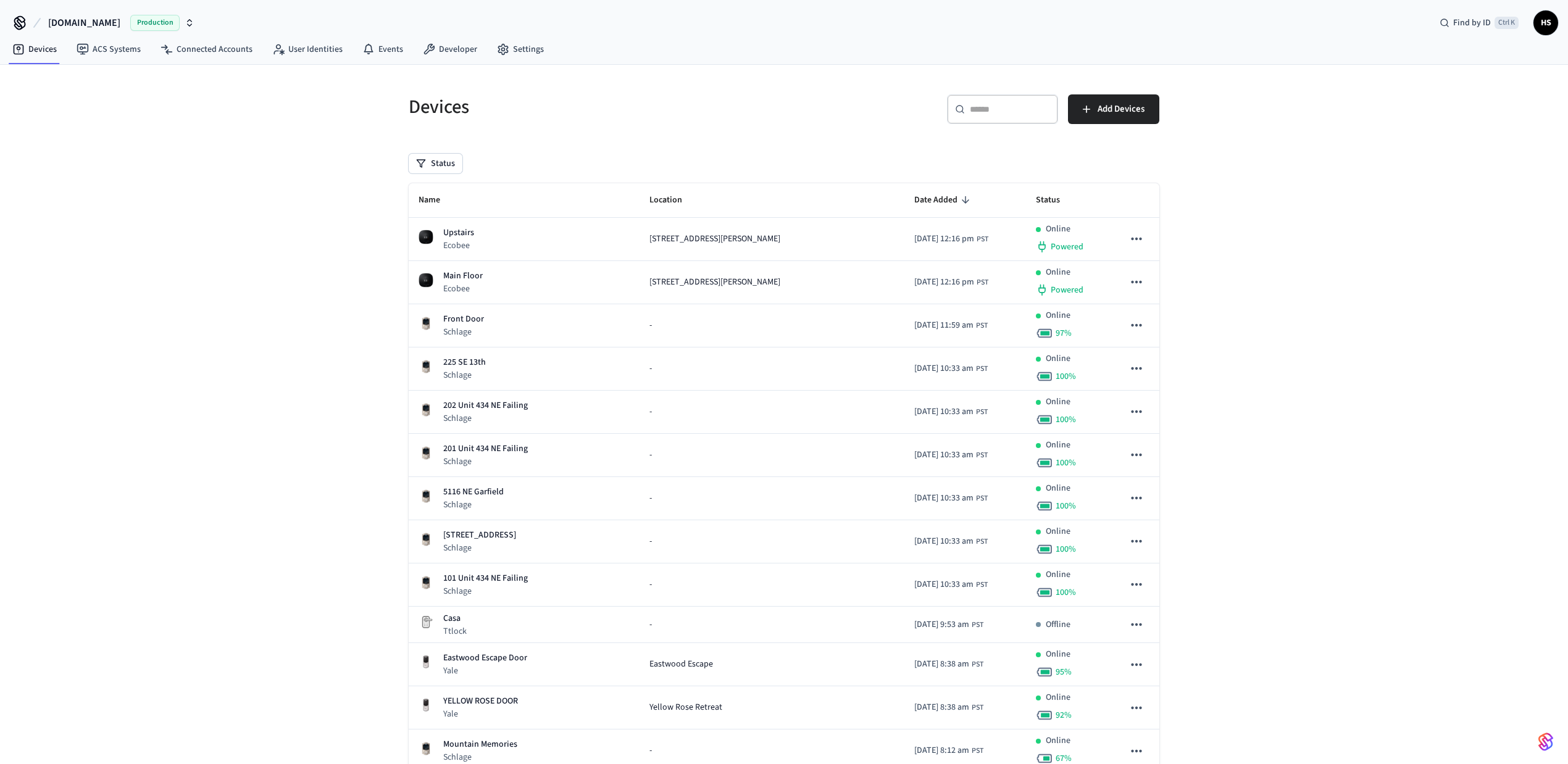
drag, startPoint x: 1317, startPoint y: 326, endPoint x: 1298, endPoint y: 319, distance: 20.2
click at [221, 43] on link "Connected Accounts" at bounding box center [206, 49] width 112 height 22
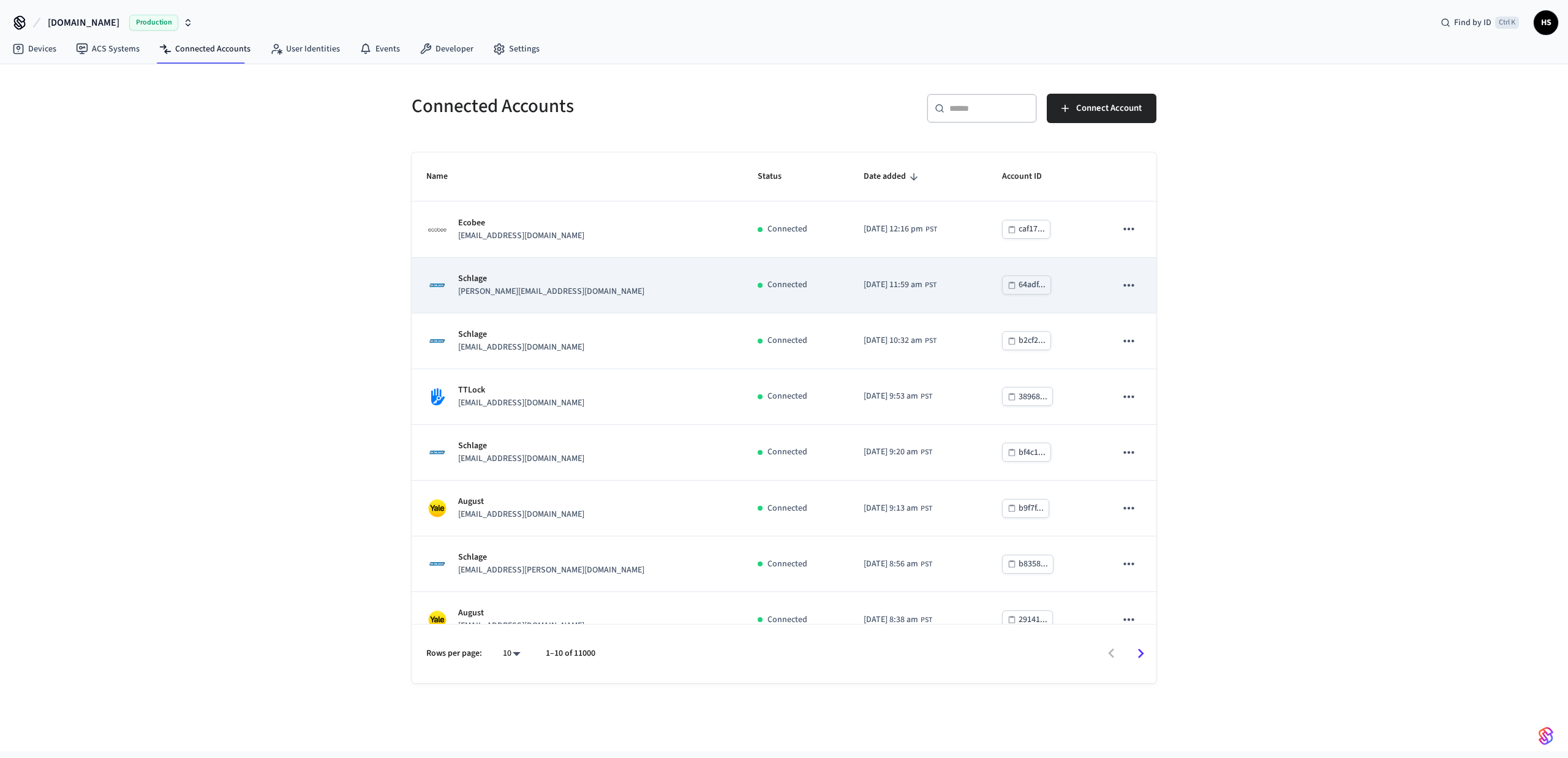
click at [570, 297] on div "Schlage lakina.ngin@gmail.com" at bounding box center [577, 285] width 302 height 26
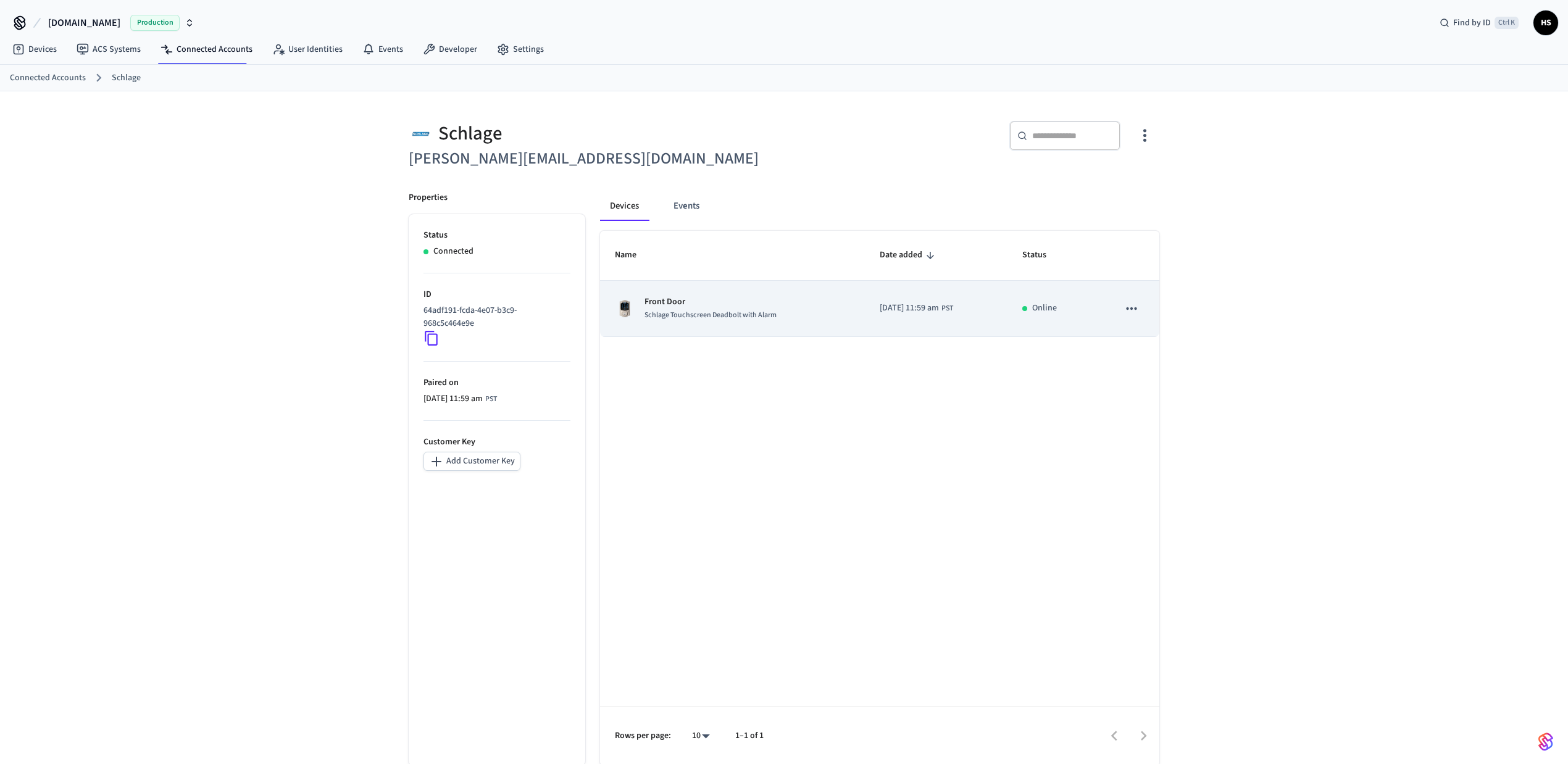
click at [717, 319] on span "Schlage Touchscreen Deadbolt with Alarm" at bounding box center [710, 315] width 132 height 10
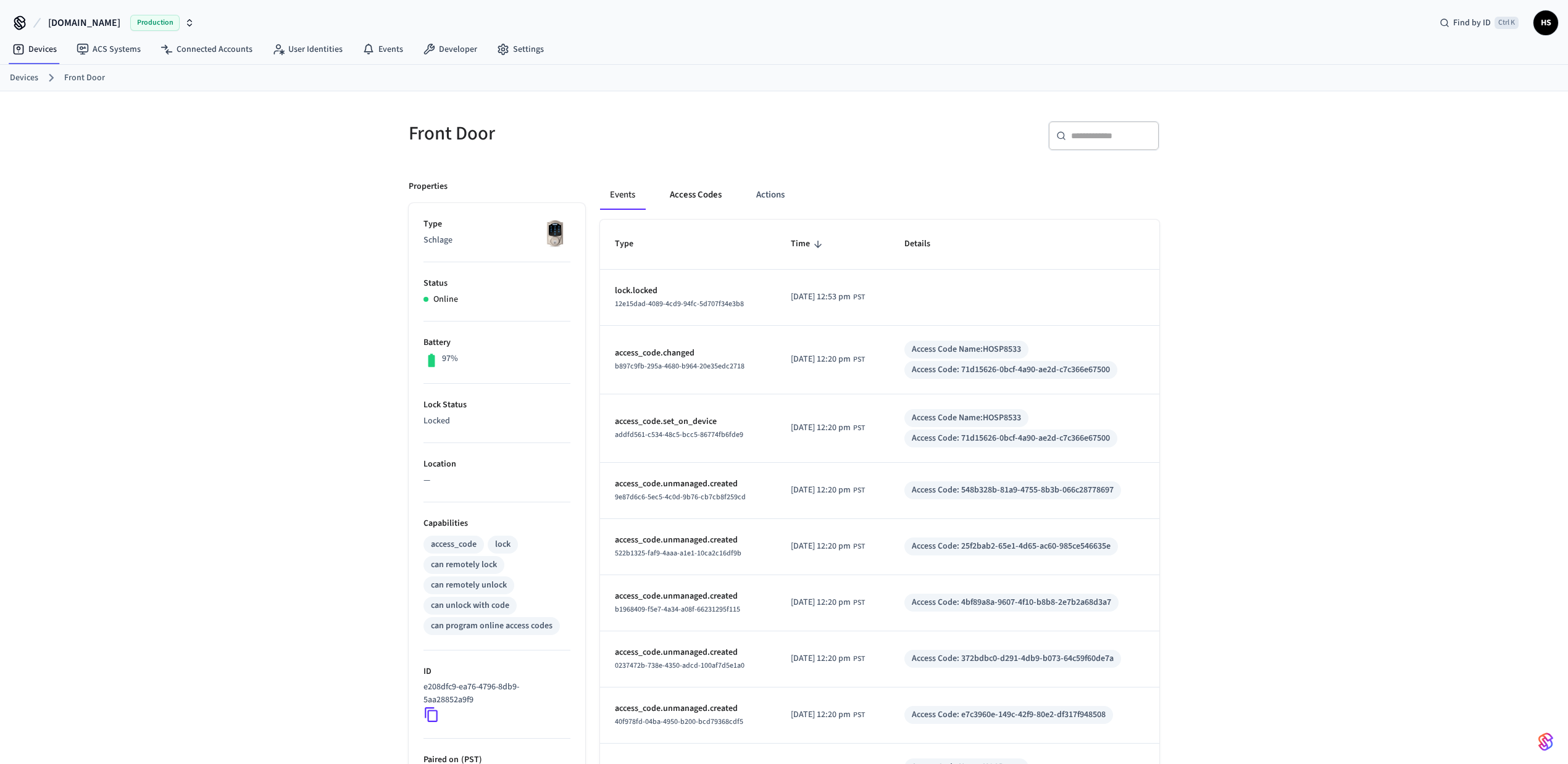
click at [690, 196] on button "Access Codes" at bounding box center [695, 195] width 72 height 30
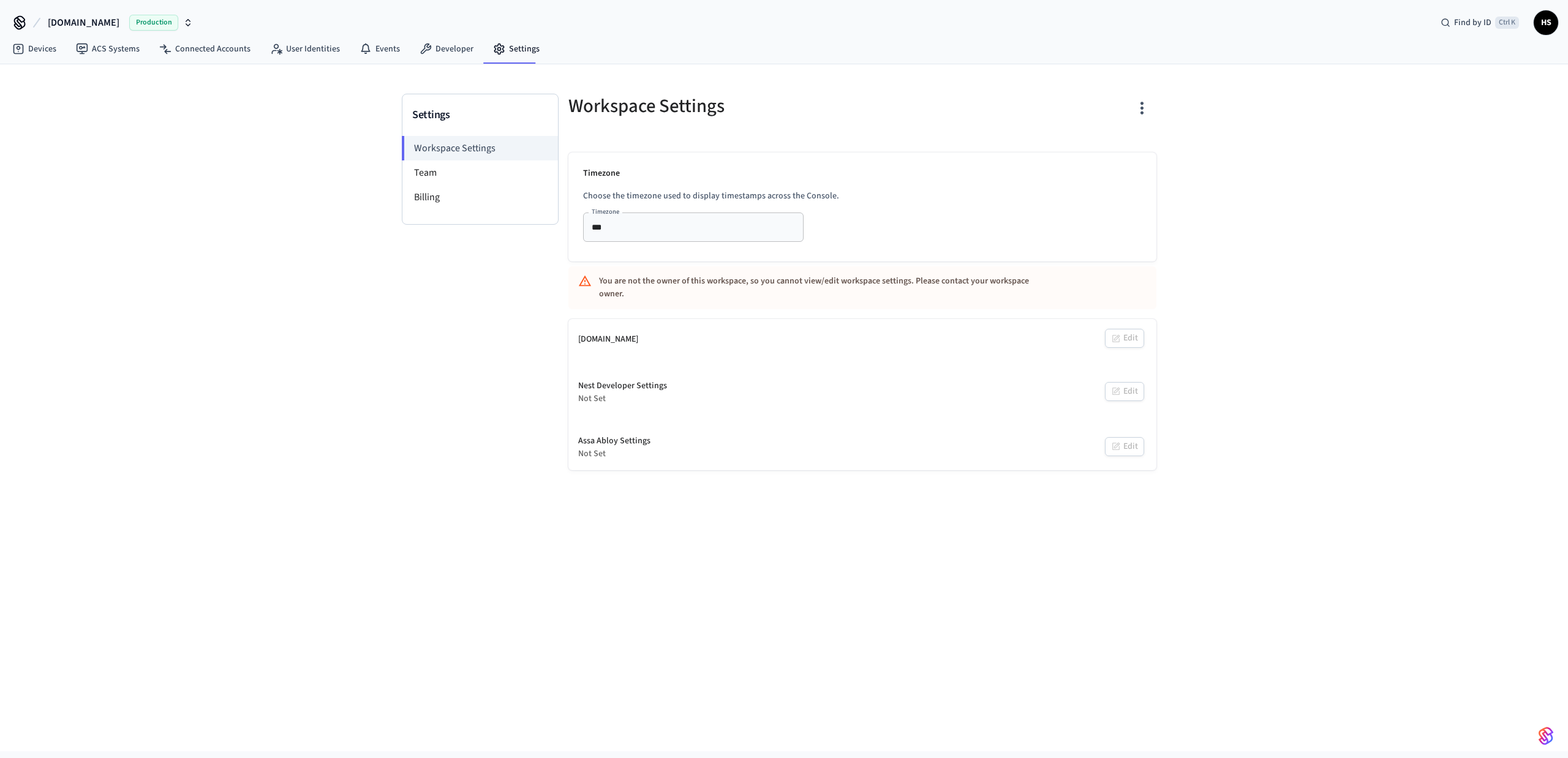
click at [650, 228] on input "***" at bounding box center [675, 226] width 177 height 16
click at [666, 216] on div "*** Timezone" at bounding box center [693, 227] width 220 height 30
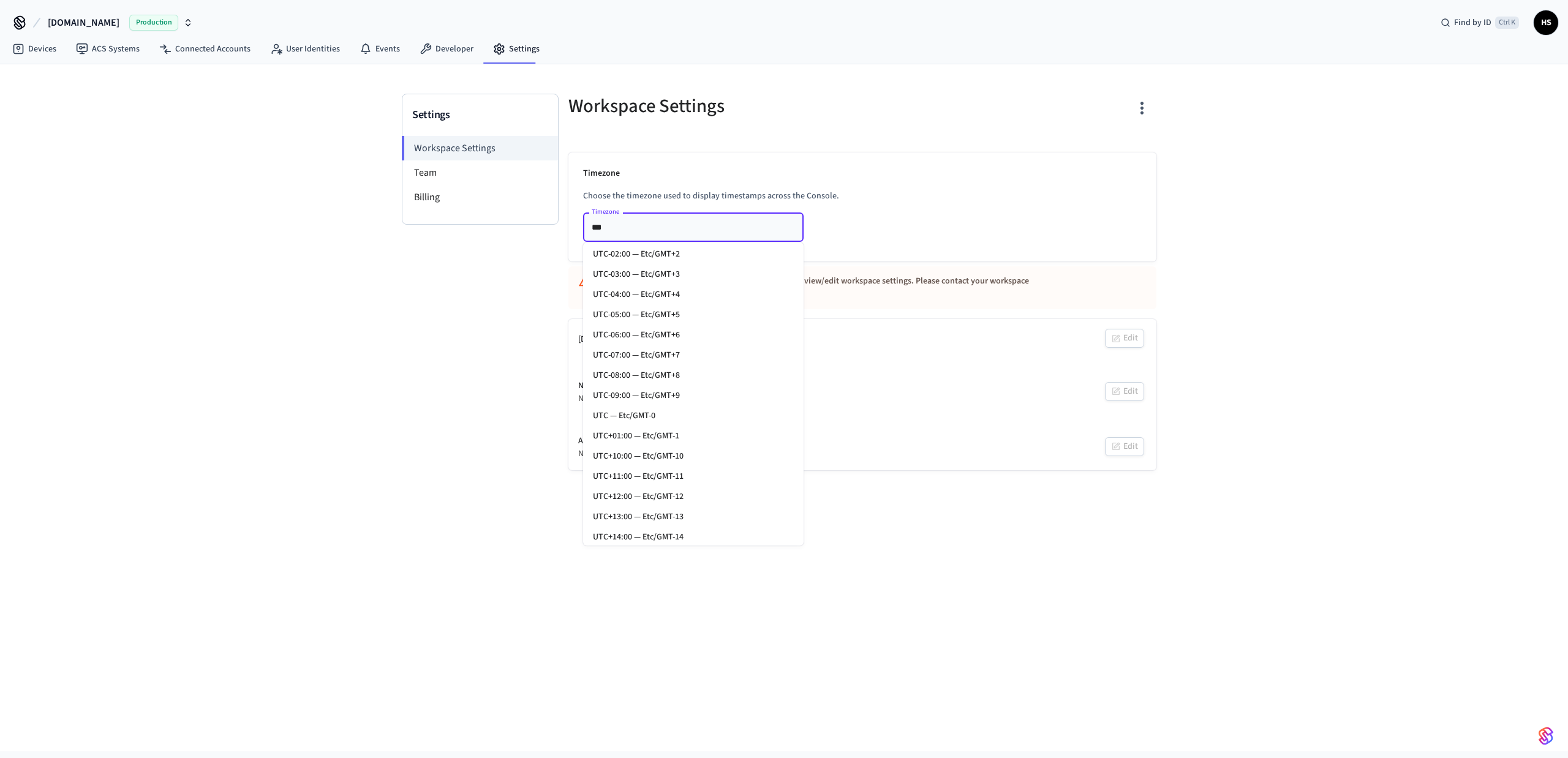
scroll to position [11748, 0]
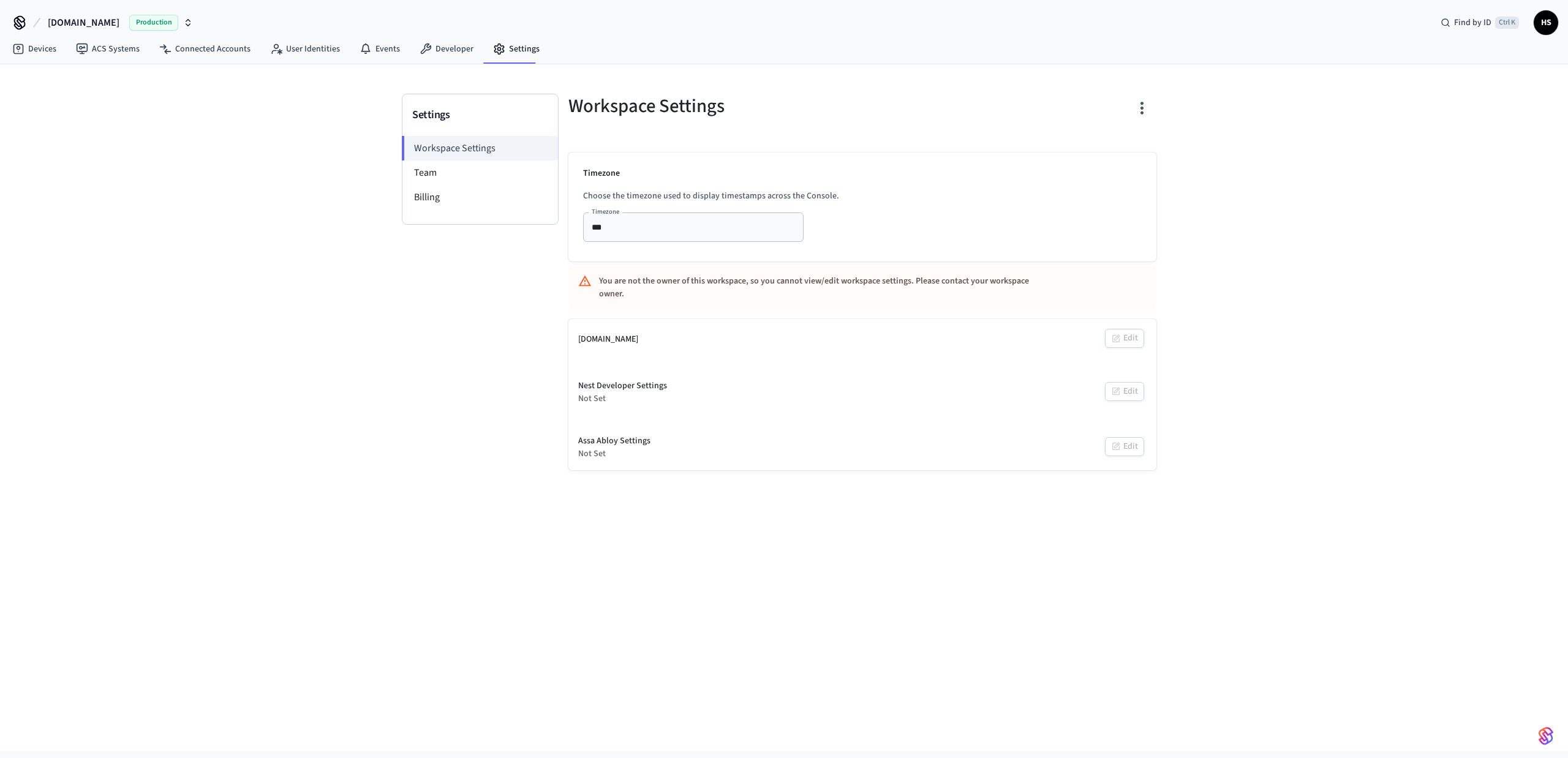
drag, startPoint x: 1128, startPoint y: 213, endPoint x: 1035, endPoint y: 216, distance: 93.0
click at [1128, 213] on div "Timezone Choose the timezone used to display timestamps across the Console. Tim…" at bounding box center [862, 207] width 588 height 109
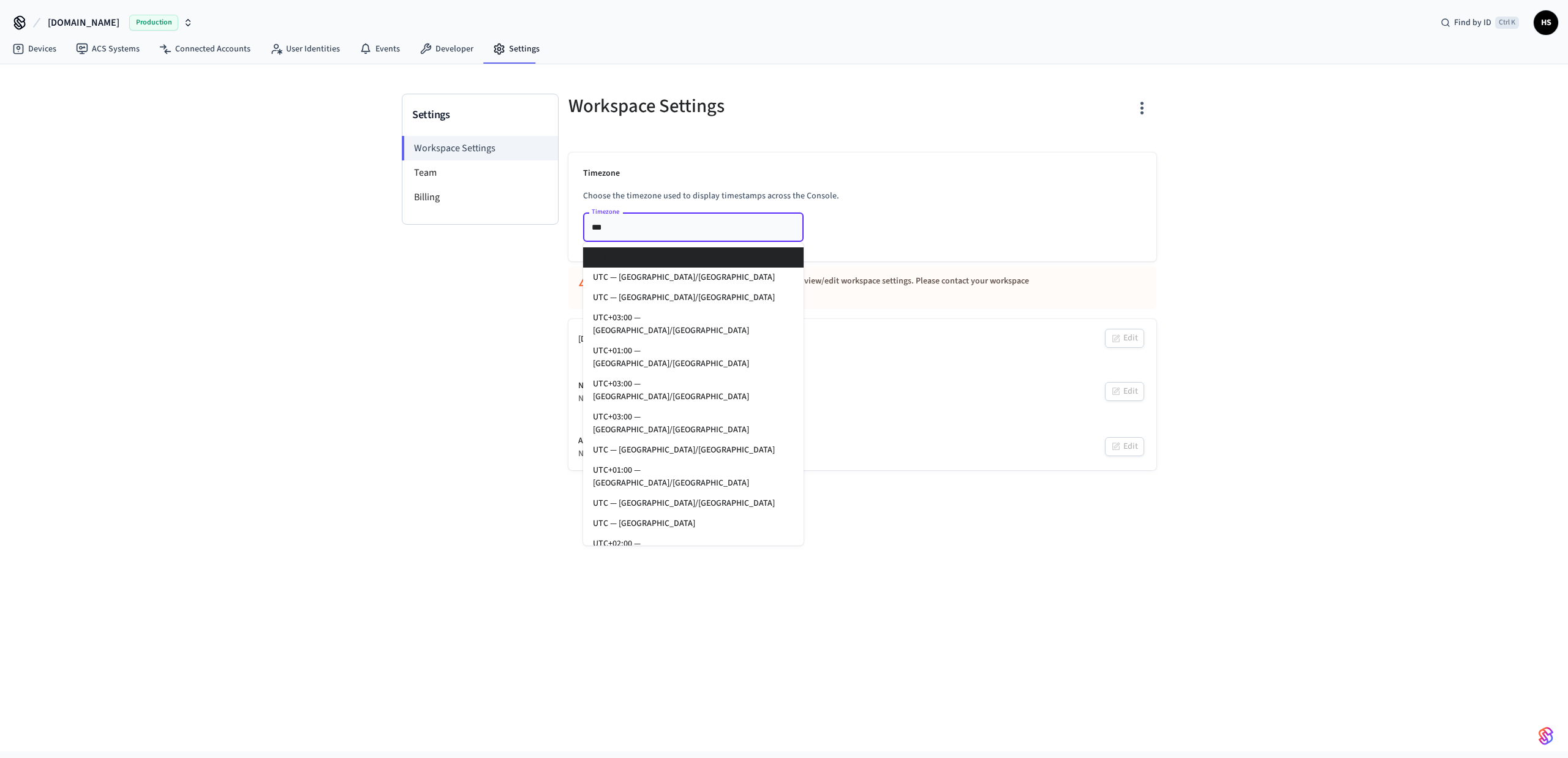
click at [677, 230] on input "***" at bounding box center [675, 226] width 177 height 16
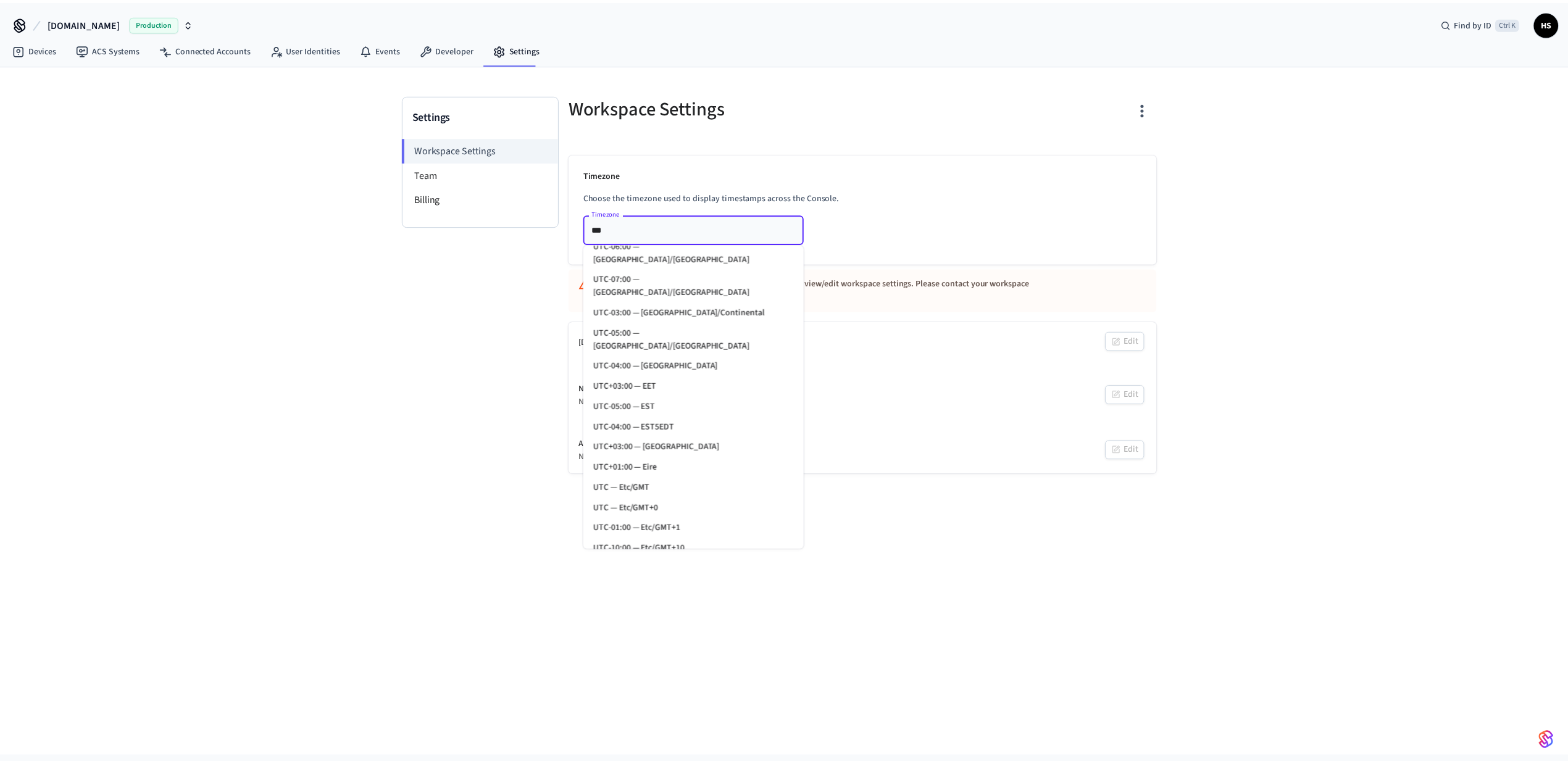
scroll to position [11862, 0]
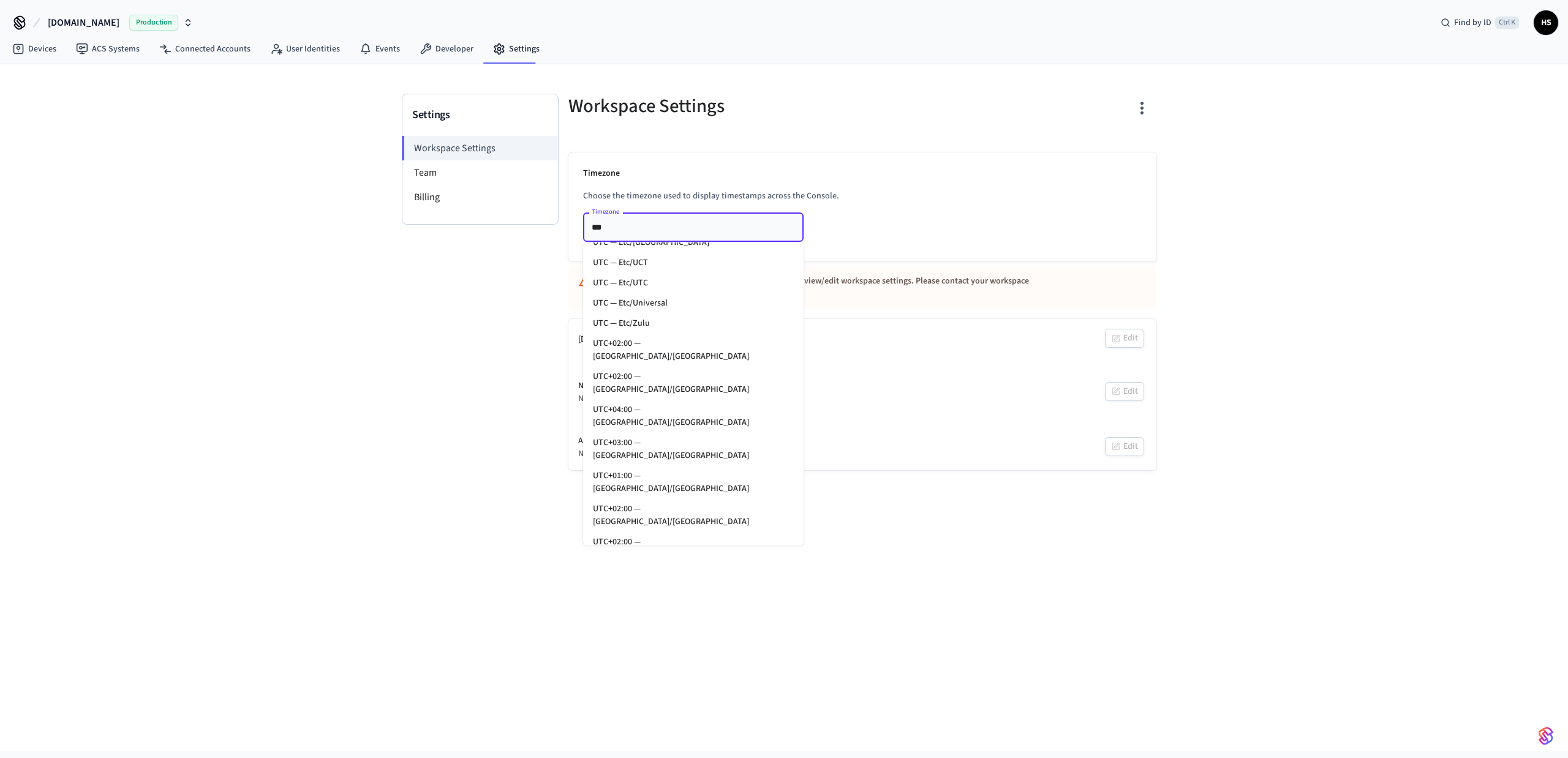
type input "*********"
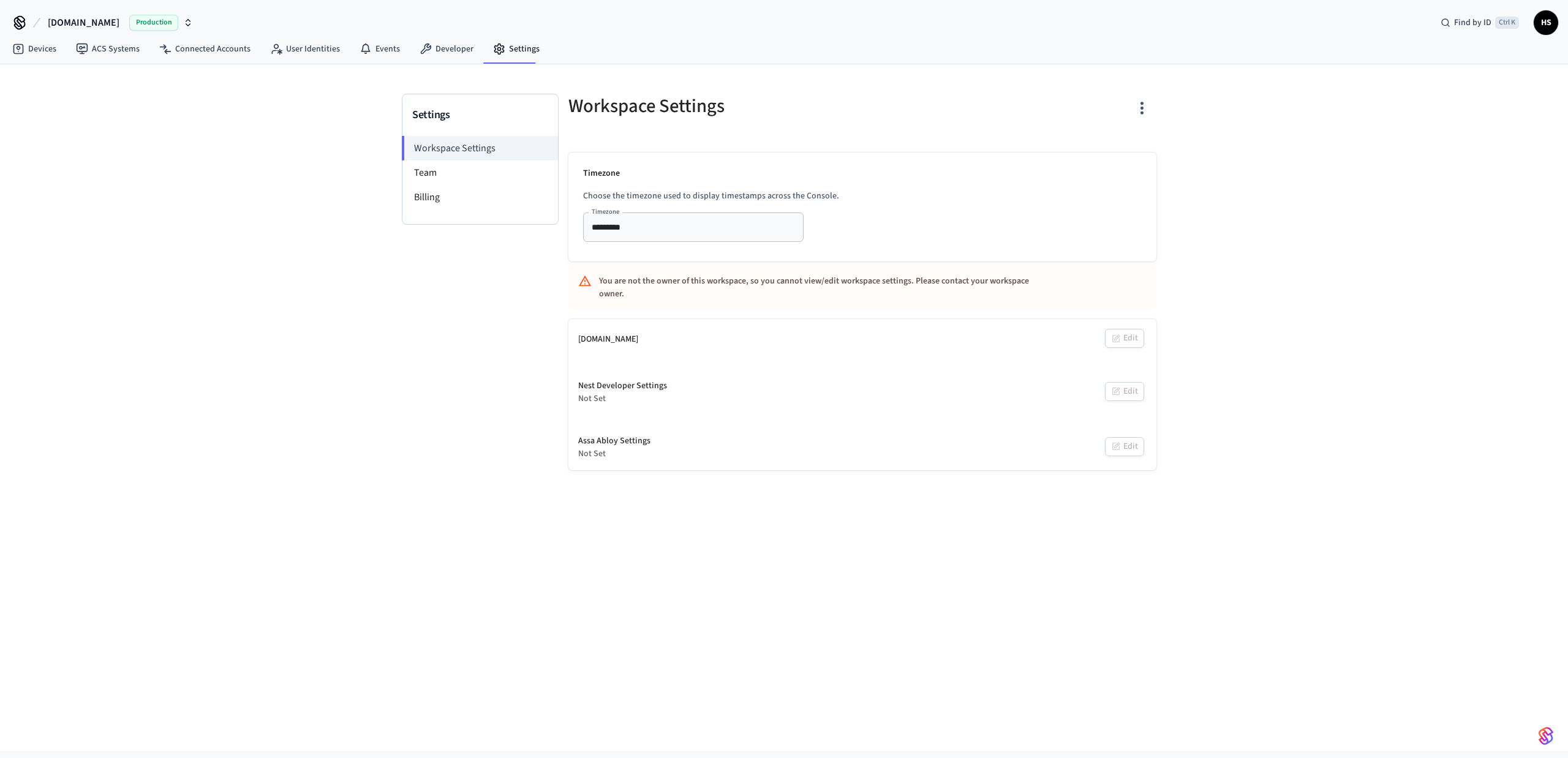
click at [762, 551] on div "Settings Workspace Settings Team Billing Workspace Settings Timezone Choose the…" at bounding box center [784, 407] width 1568 height 687
click at [420, 360] on div "Settings Workspace Settings Team Billing" at bounding box center [481, 282] width 157 height 376
click at [426, 351] on div "Settings Workspace Settings Team Billing" at bounding box center [481, 282] width 157 height 376
click at [196, 49] on link "Connected Accounts" at bounding box center [205, 49] width 111 height 22
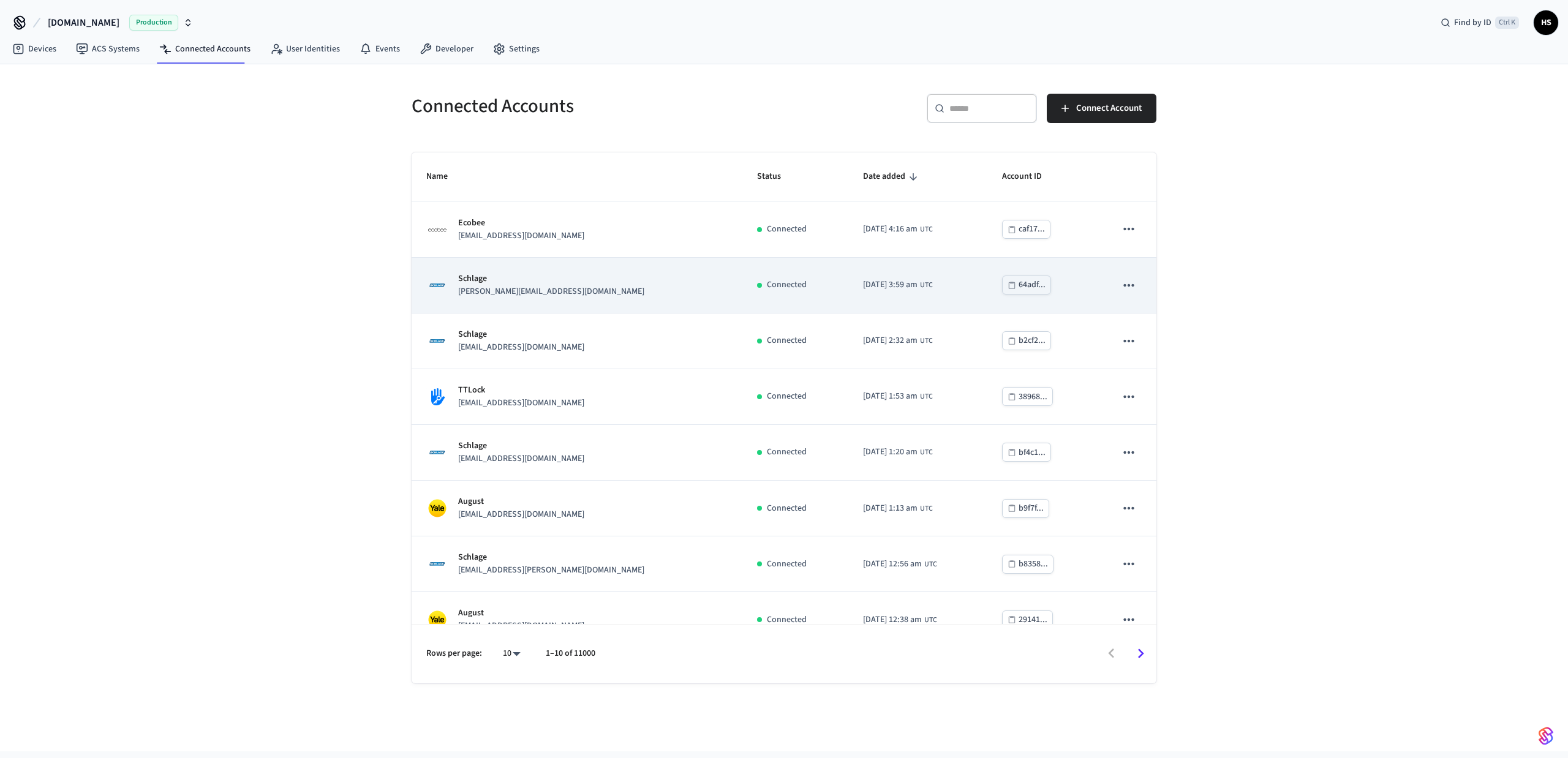
click at [569, 299] on td "Schlage lakina.ngin@gmail.com" at bounding box center [577, 286] width 330 height 55
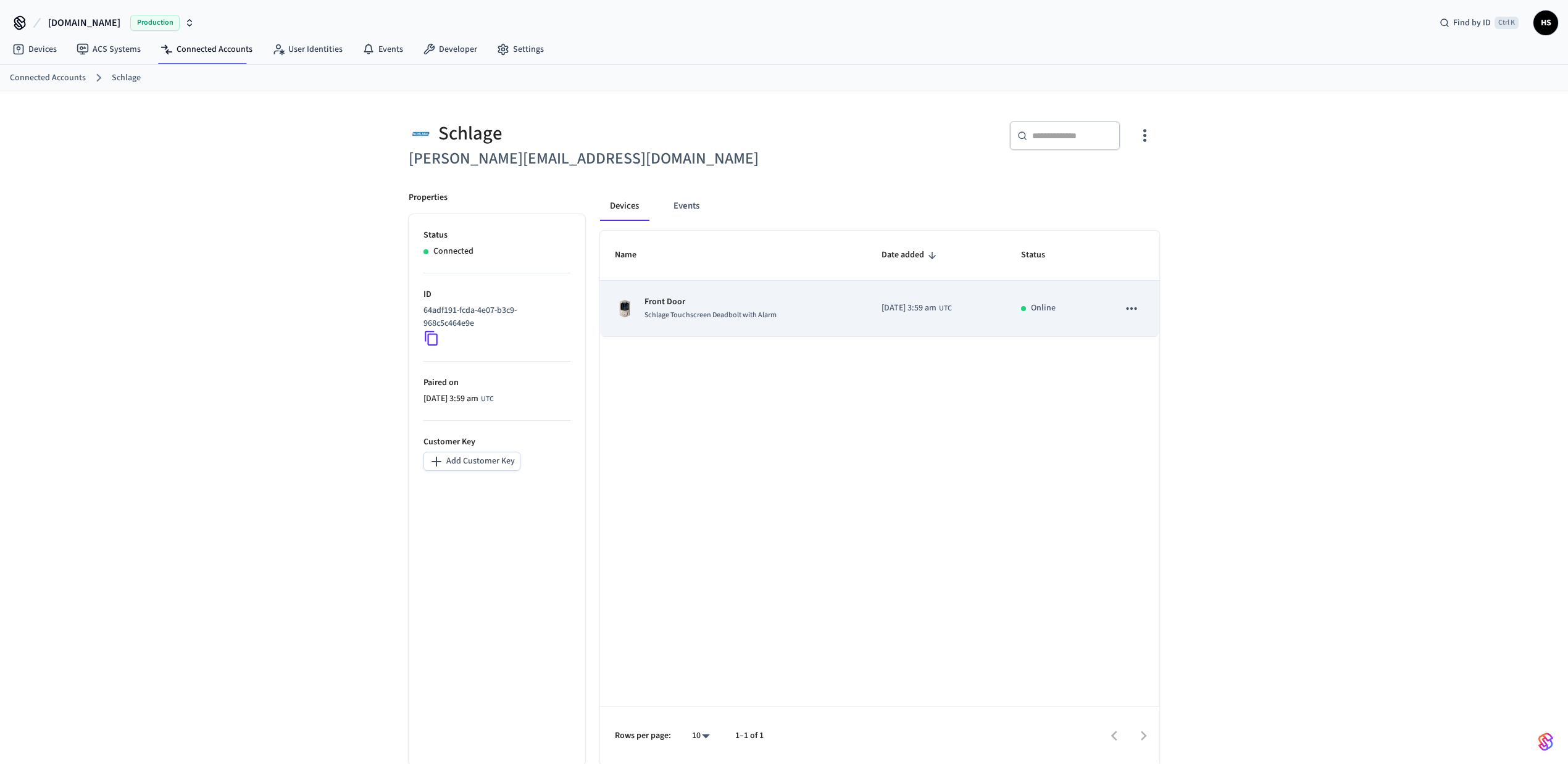
click at [683, 317] on span "Schlage Touchscreen Deadbolt with Alarm" at bounding box center [710, 315] width 132 height 10
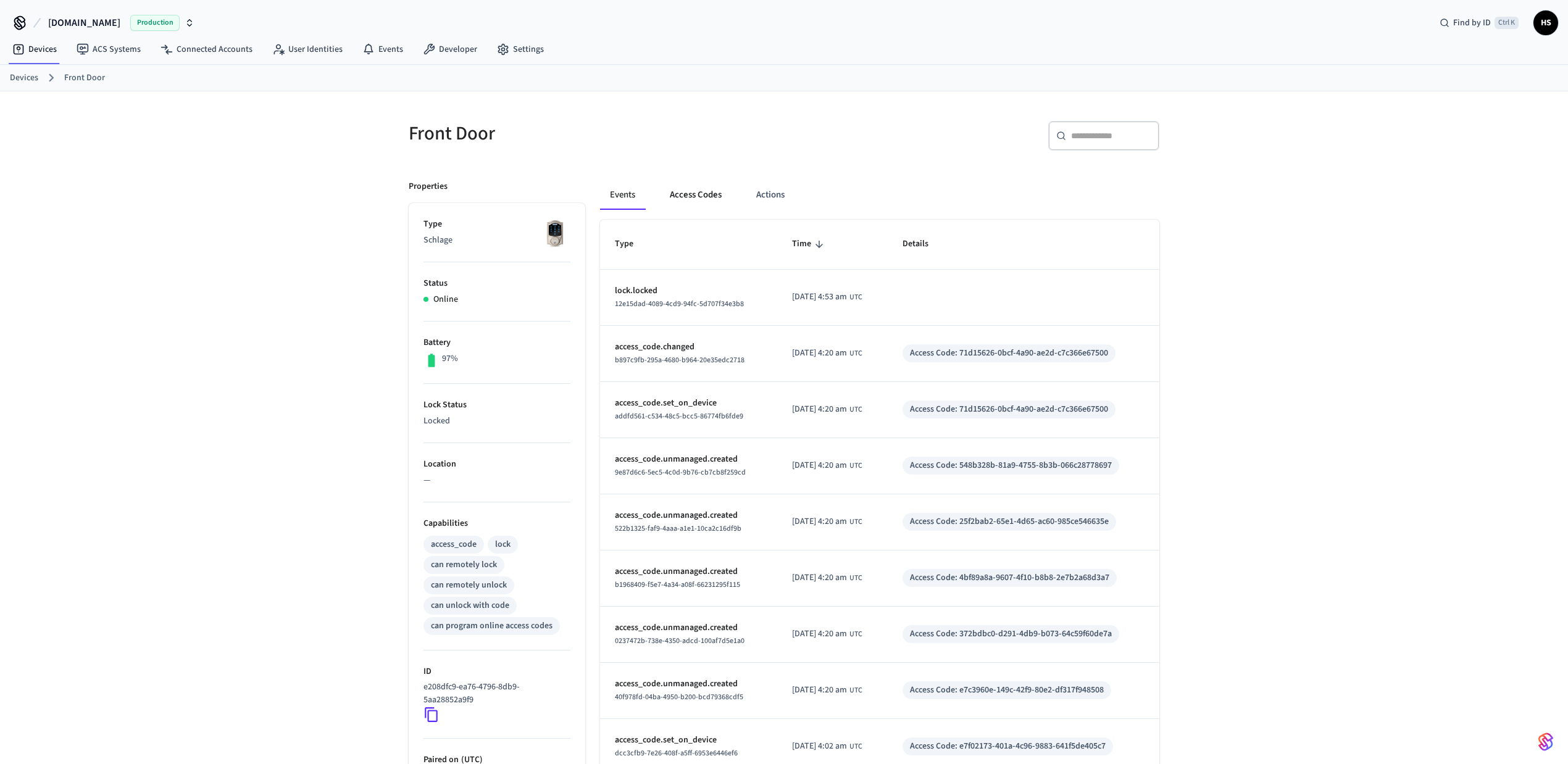
click at [702, 202] on button "Access Codes" at bounding box center [695, 195] width 72 height 30
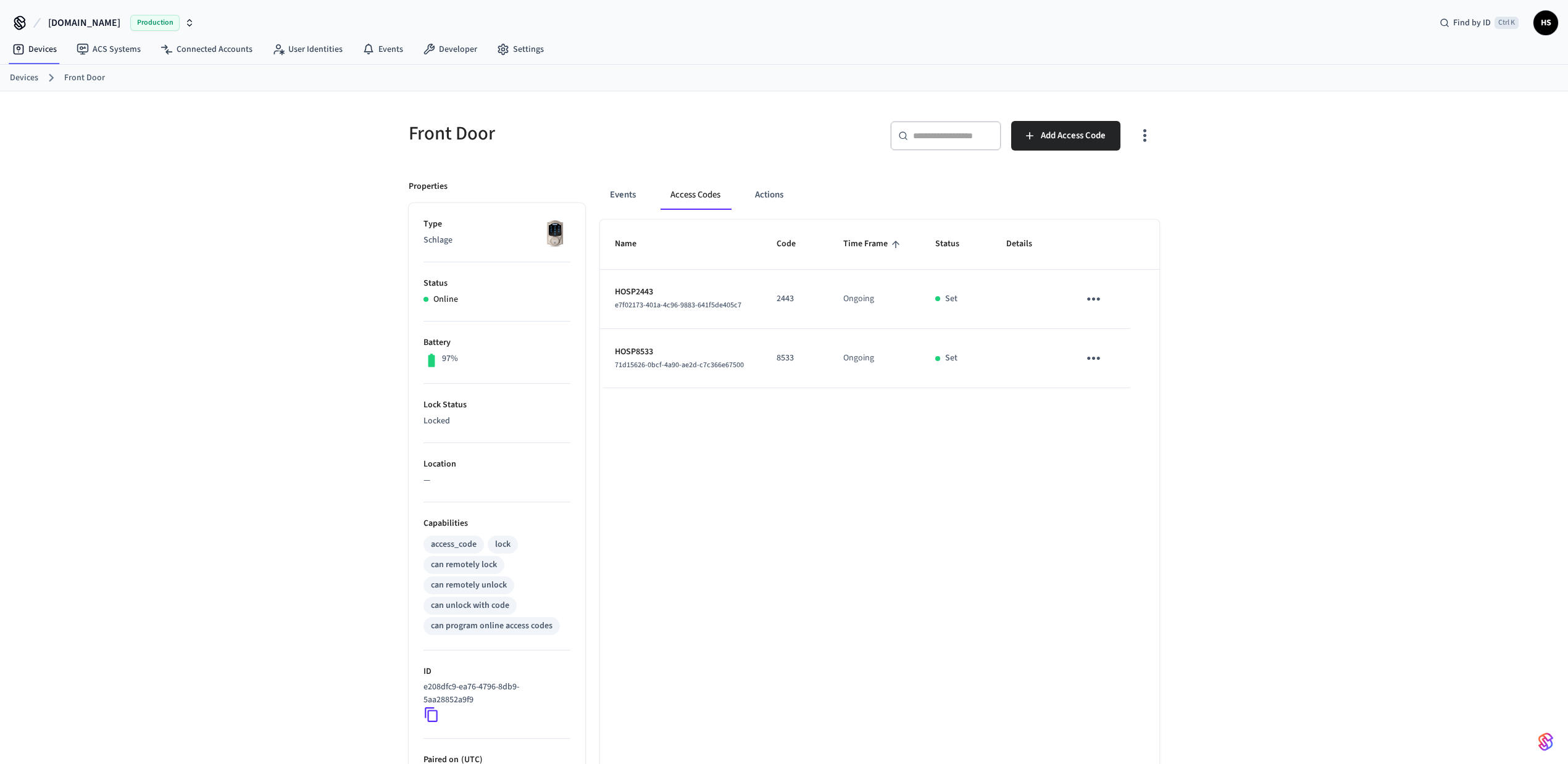
click at [687, 302] on span "e7f02173-401a-4c96-9883-641f5de405c7" at bounding box center [678, 304] width 127 height 10
click at [635, 198] on button "Events" at bounding box center [623, 195] width 46 height 30
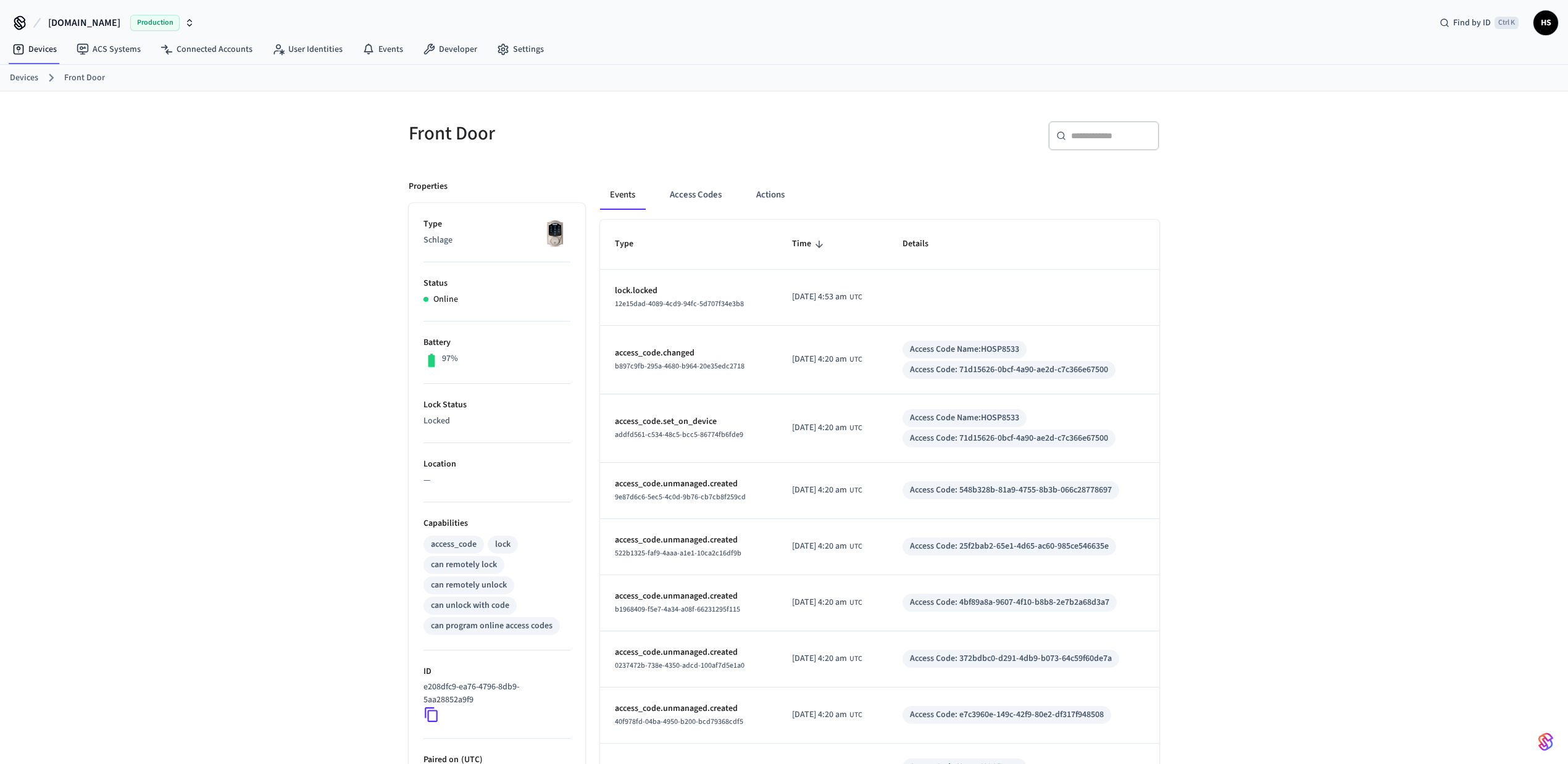
click at [1293, 395] on div "Front Door ​ ​ Properties Type Schlage Status Online Battery 97% Lock Status Lo…" at bounding box center [784, 515] width 1568 height 848
click at [1340, 257] on div "Front Door ​ ​ Properties Type Schlage Status Online Battery 97% Lock Status Lo…" at bounding box center [784, 515] width 1568 height 848
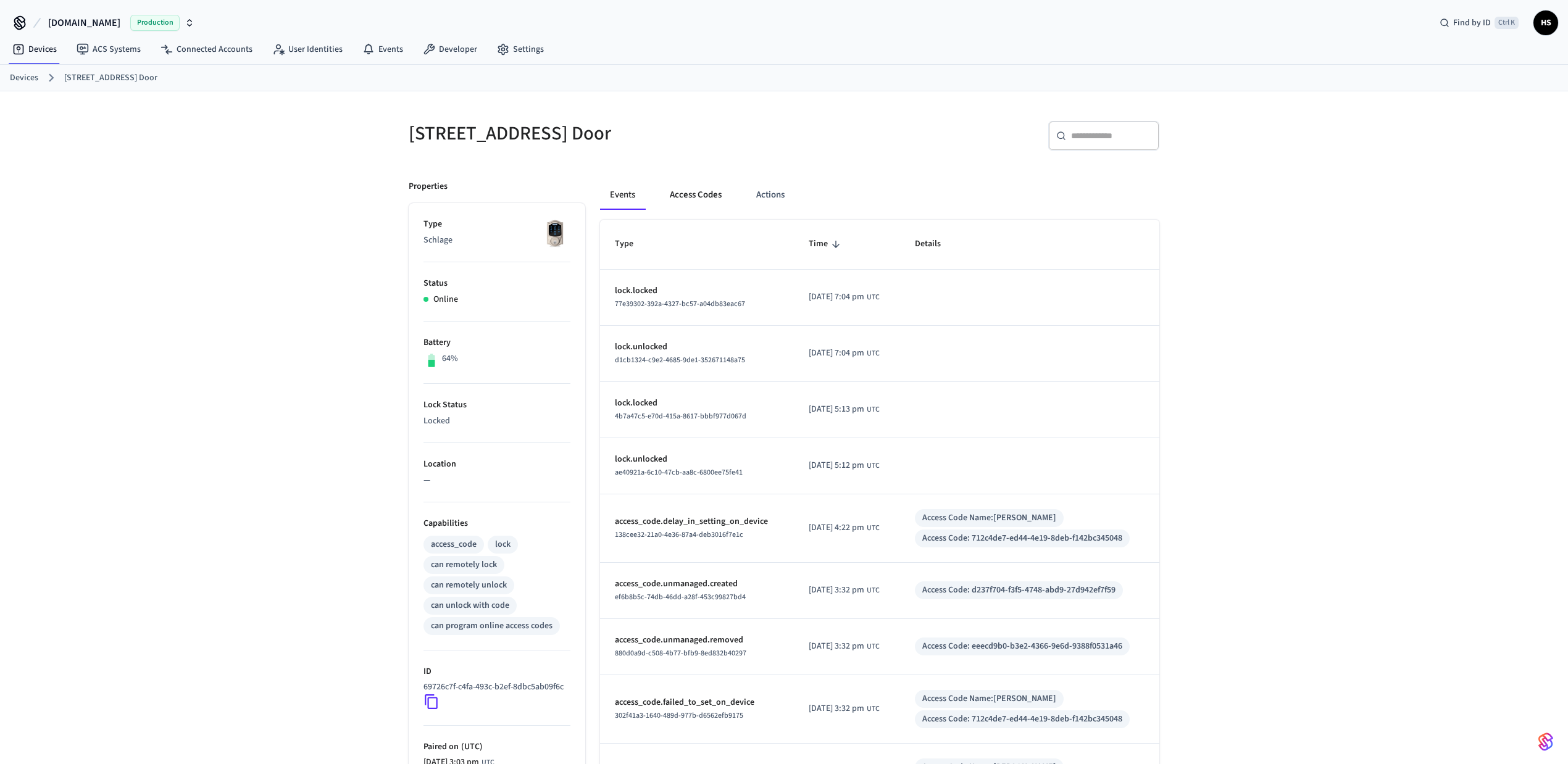
click at [674, 191] on button "Access Codes" at bounding box center [695, 195] width 72 height 30
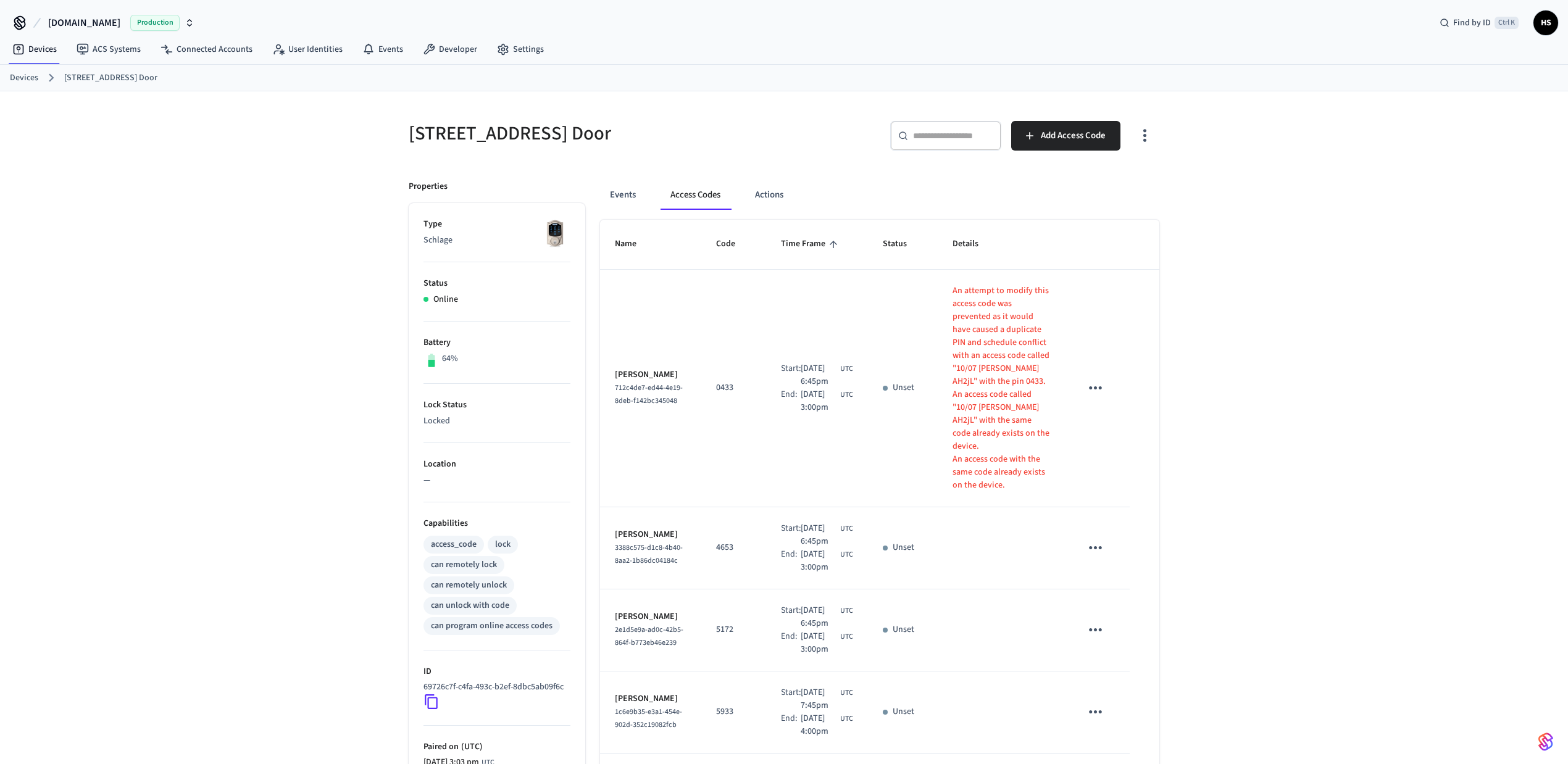
click at [1146, 139] on icon "button" at bounding box center [1145, 136] width 19 height 19
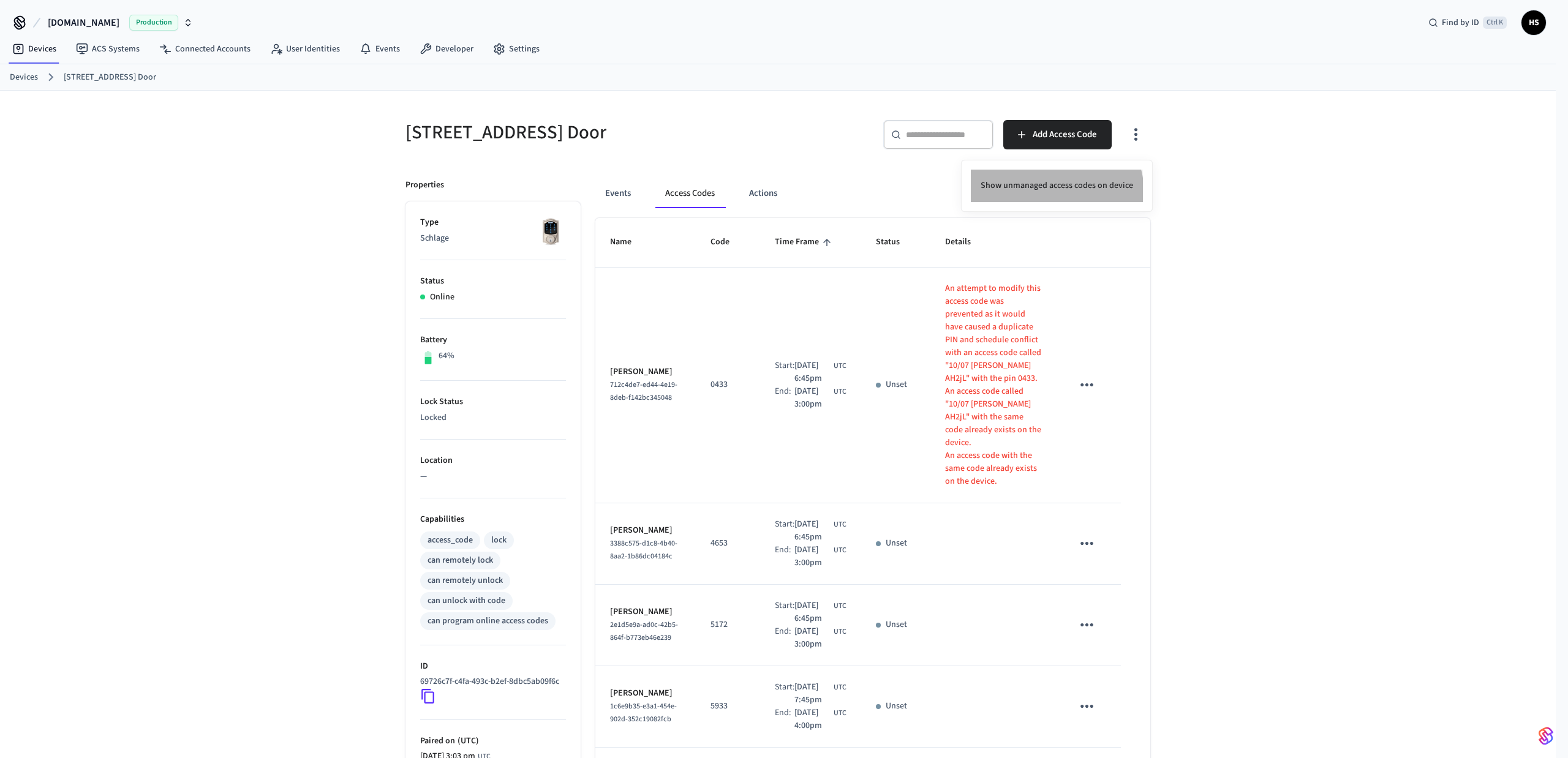
click at [1047, 193] on li "Show unmanaged access codes on device" at bounding box center [1056, 186] width 172 height 32
